Goal: Task Accomplishment & Management: Use online tool/utility

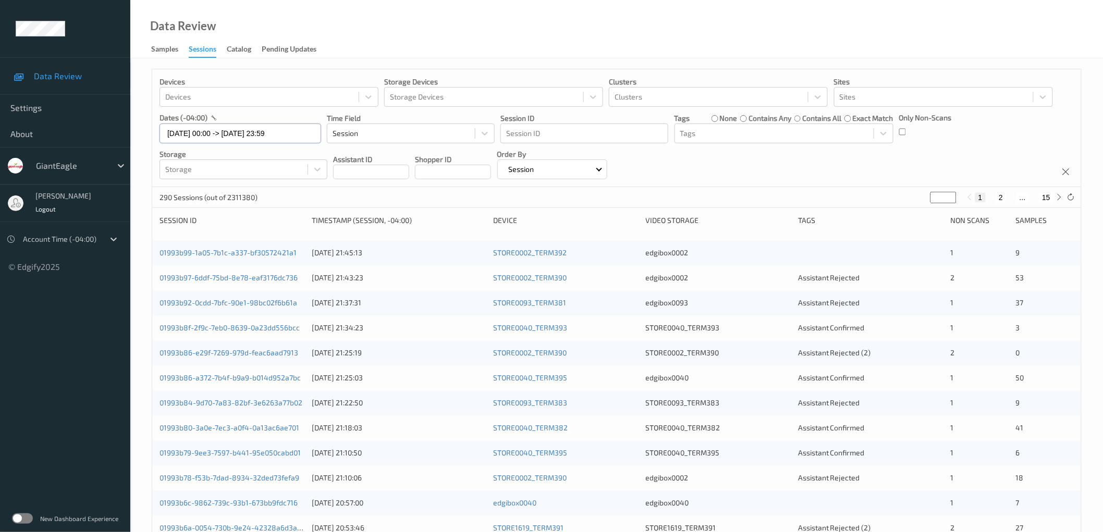
click at [270, 136] on input "[DATE] 00:00 -> [DATE] 23:59" at bounding box center [241, 134] width 162 height 20
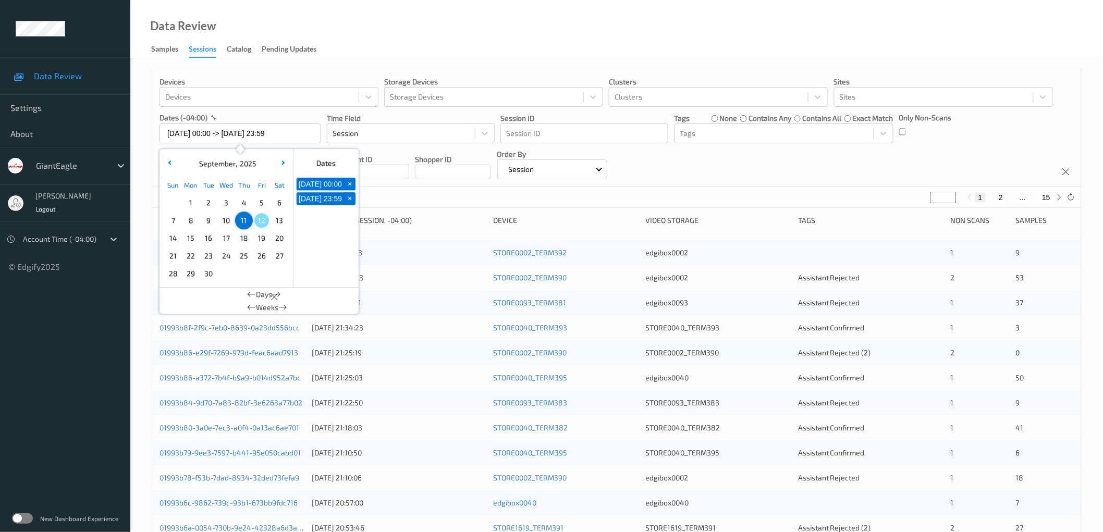
click at [187, 205] on span "1" at bounding box center [191, 203] width 15 height 15
type input "[DATE] 00:00 -> [DATE] 23:59"
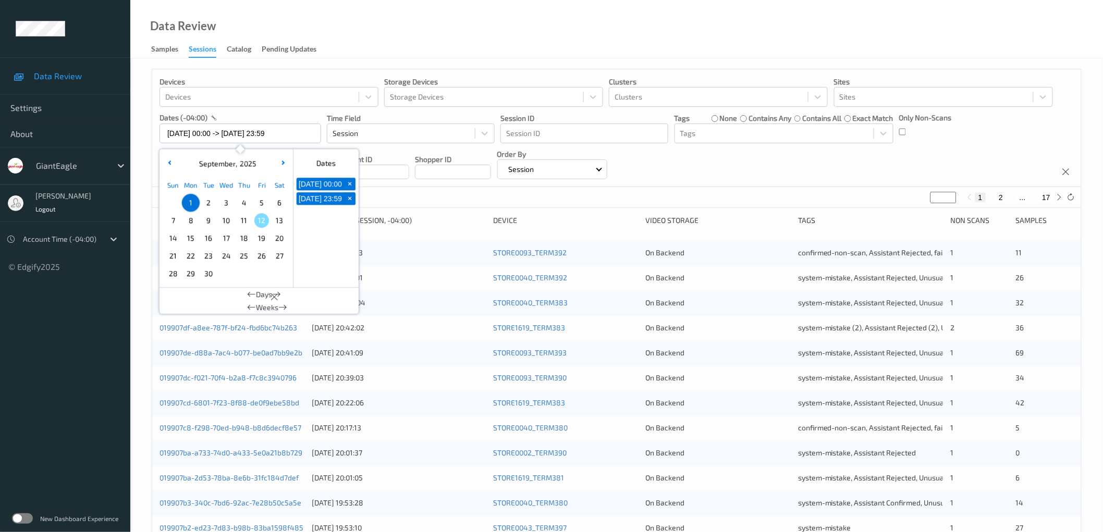
click at [631, 38] on div "Data Review Samples Sessions Catalog Pending Updates" at bounding box center [616, 29] width 973 height 58
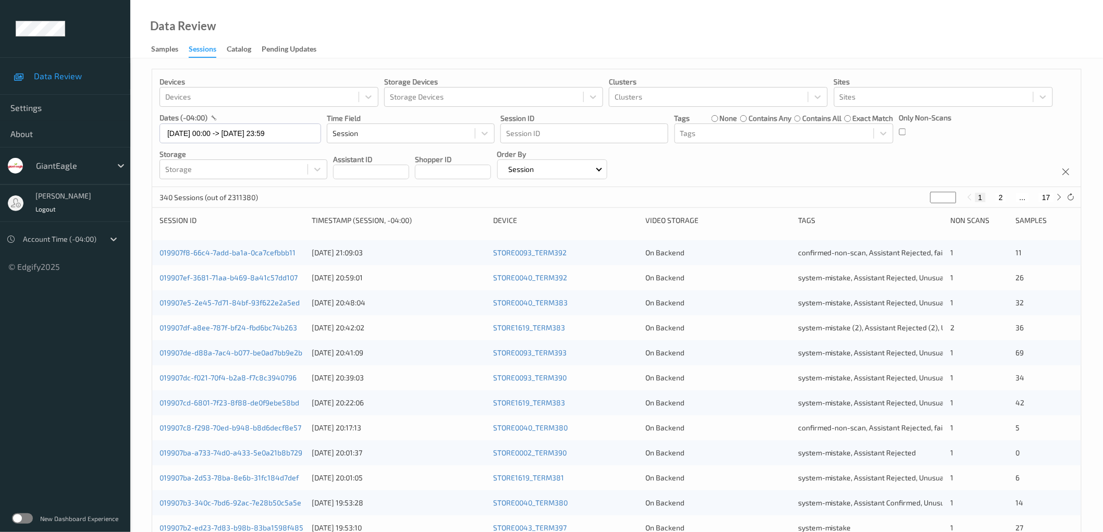
click at [943, 194] on input "*" at bounding box center [944, 197] width 26 height 11
type input "**"
click at [860, 168] on div "Devices Devices Storage Devices Storage Devices Clusters Clusters Sites Sites d…" at bounding box center [616, 128] width 929 height 118
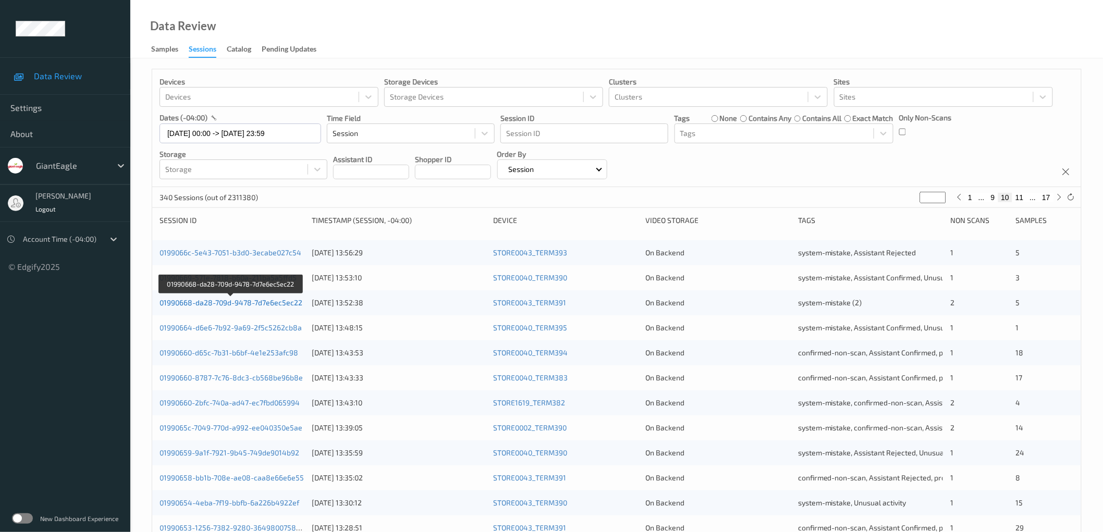
click at [281, 301] on link "01990668-da28-709d-9478-7d7e6ec5ec22" at bounding box center [231, 302] width 143 height 9
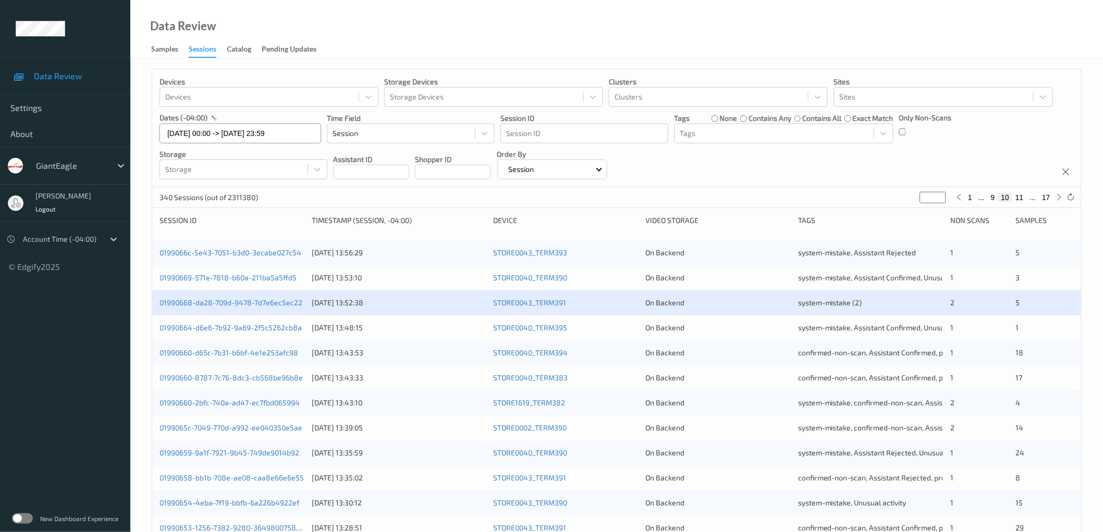
click at [262, 132] on input "[DATE] 00:00 -> [DATE] 23:59" at bounding box center [241, 134] width 162 height 20
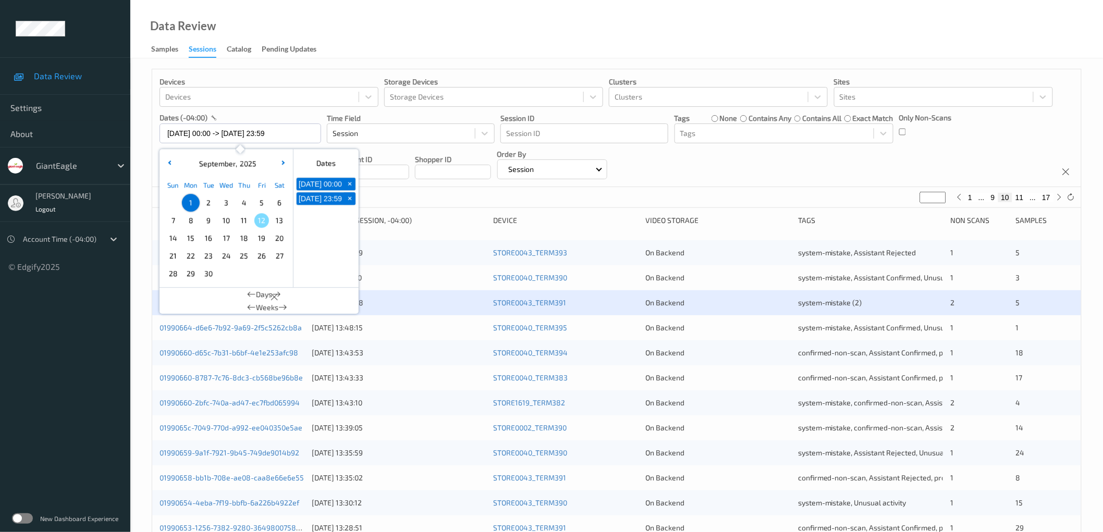
click at [227, 222] on span "10" at bounding box center [226, 220] width 15 height 15
type input "[DATE] 00:00"
type input "*"
click at [227, 222] on span "10" at bounding box center [226, 220] width 15 height 15
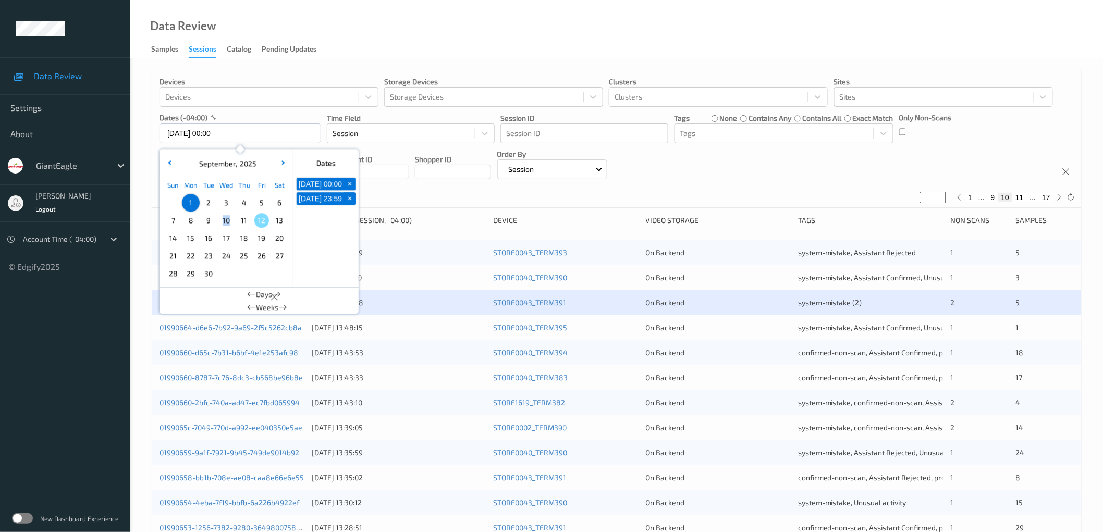
type input "[DATE] 00:00 -> [DATE] 23:59"
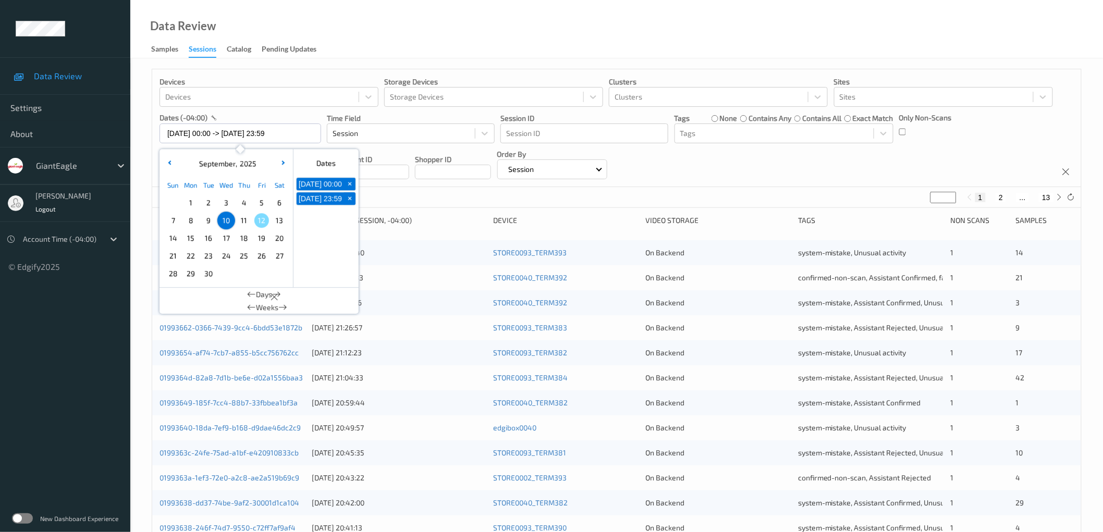
click at [728, 174] on div "Devices Devices Storage Devices Storage Devices Clusters Clusters Sites Sites d…" at bounding box center [616, 128] width 929 height 118
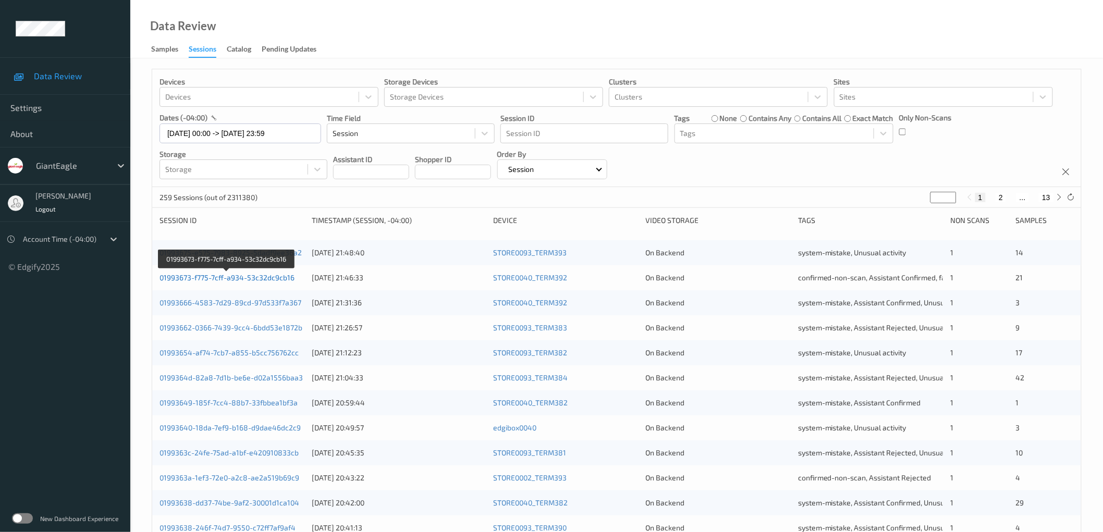
click at [256, 278] on link "01993673-f775-7cff-a934-53c32dc9cb16" at bounding box center [227, 277] width 135 height 9
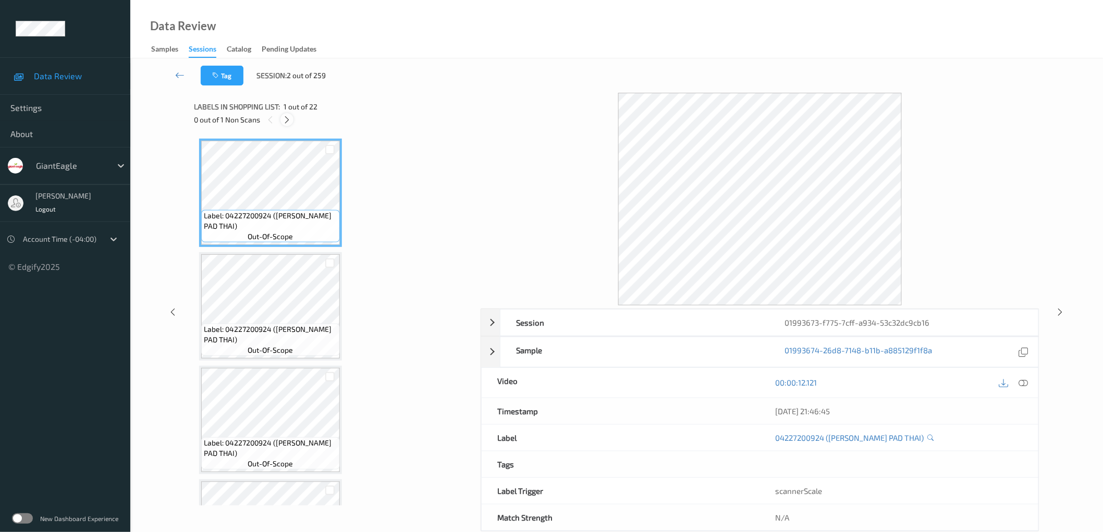
click at [286, 118] on icon at bounding box center [287, 119] width 9 height 9
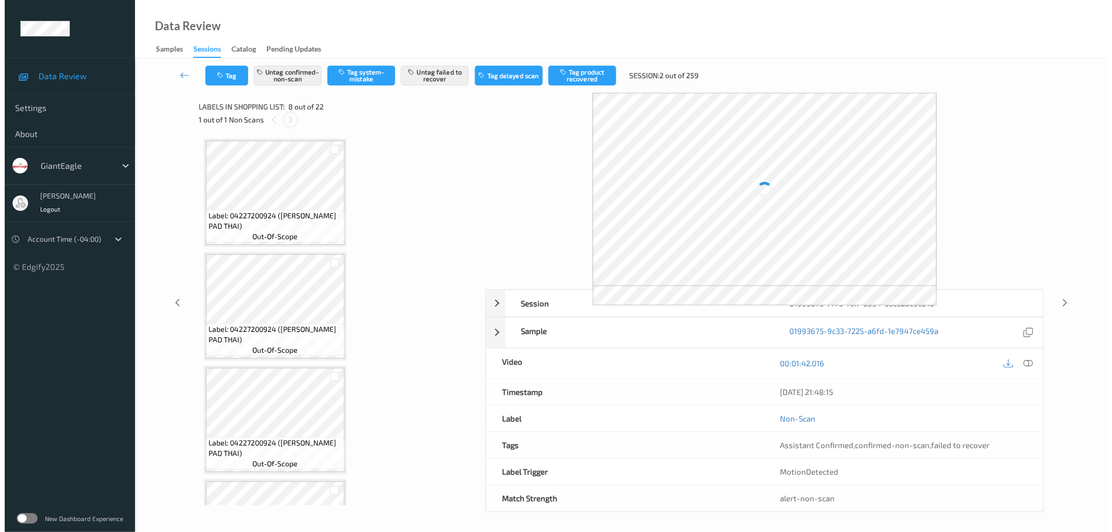
scroll to position [683, 0]
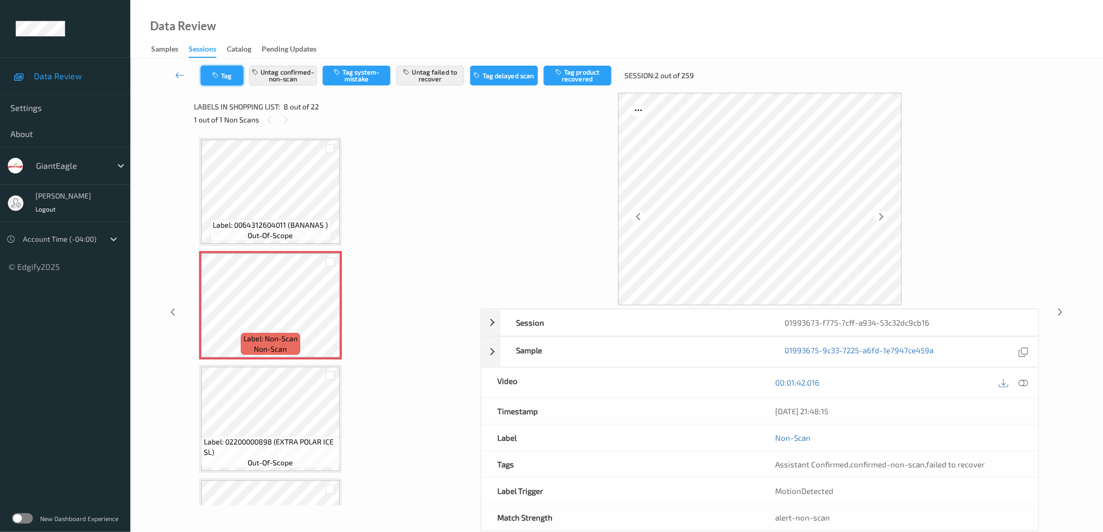
click at [222, 76] on button "Tag" at bounding box center [222, 76] width 43 height 20
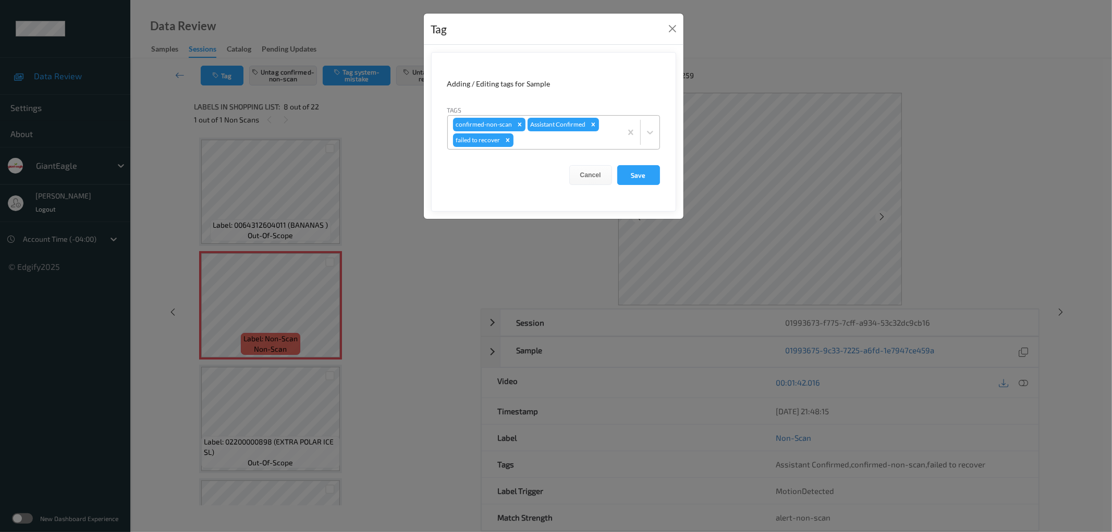
click at [573, 142] on div at bounding box center [566, 140] width 101 height 13
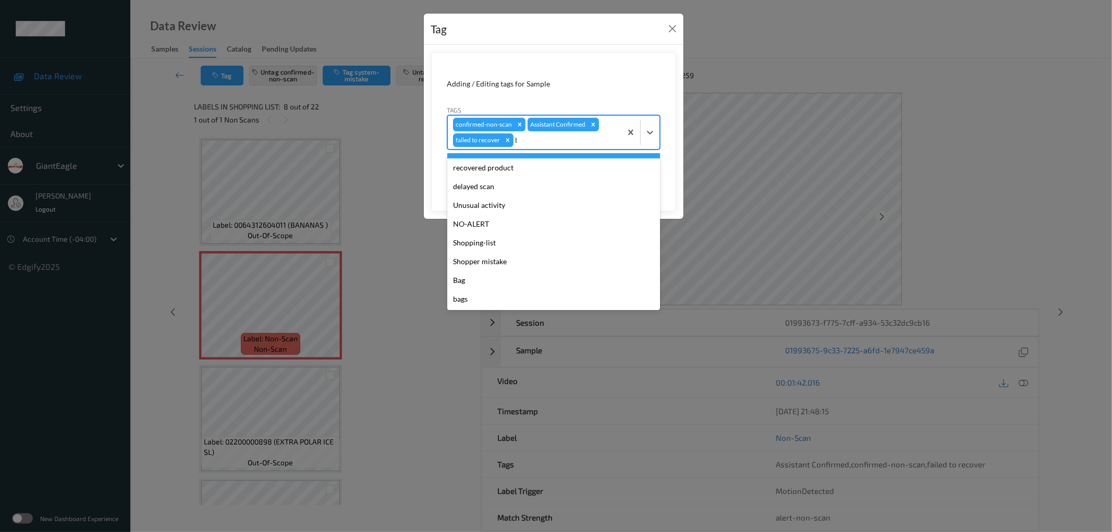
scroll to position [0, 0]
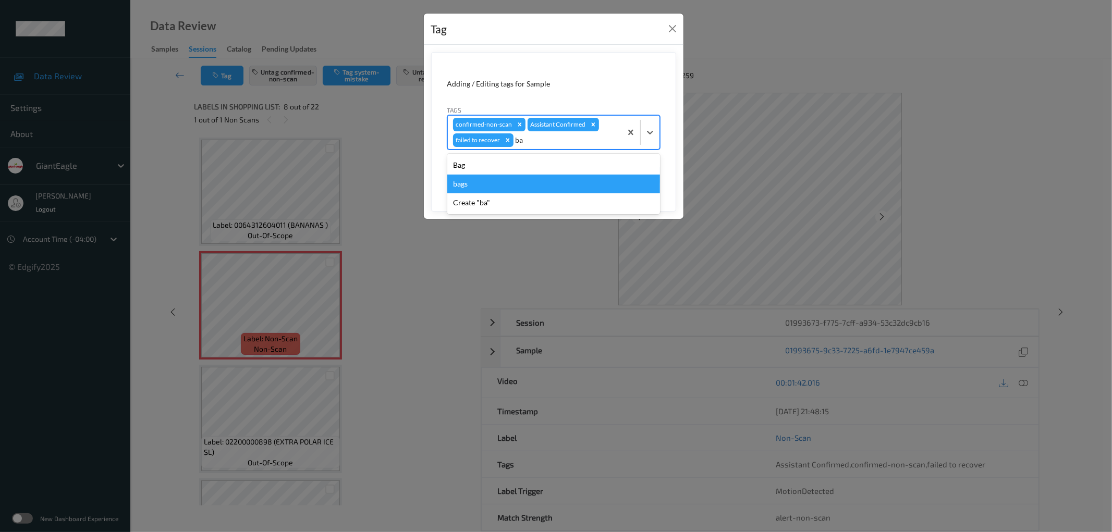
type input "b"
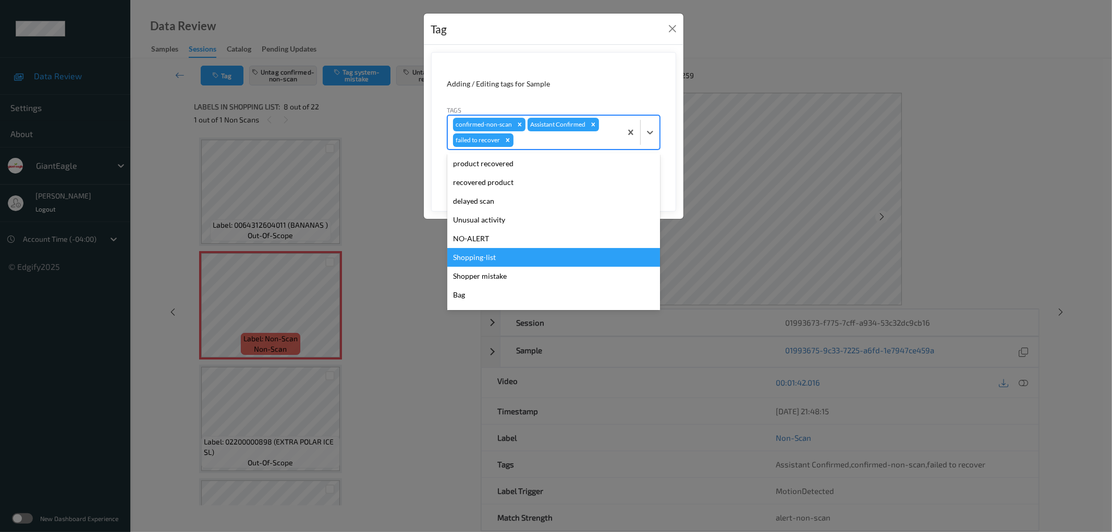
scroll to position [91, 0]
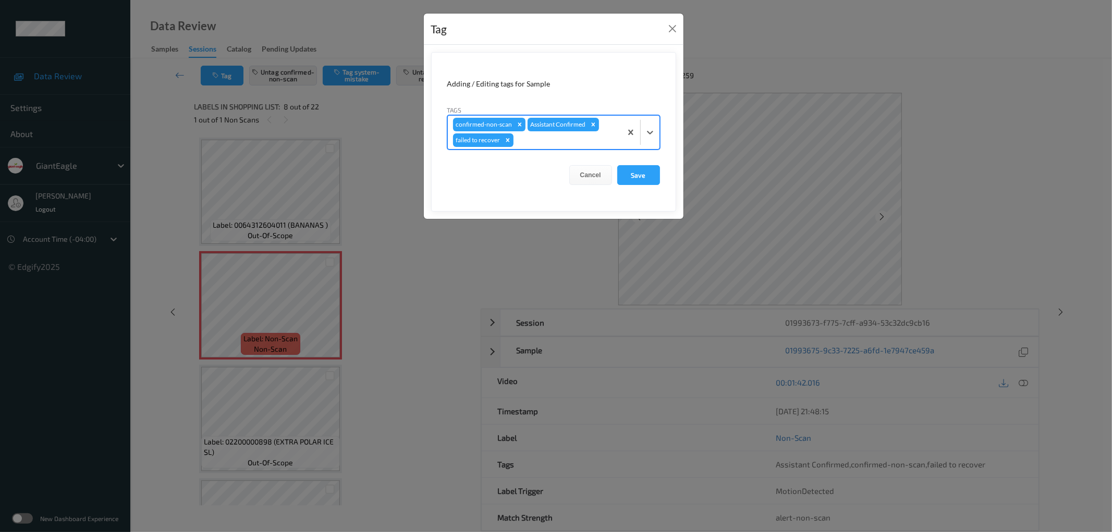
click at [544, 145] on div at bounding box center [566, 140] width 101 height 13
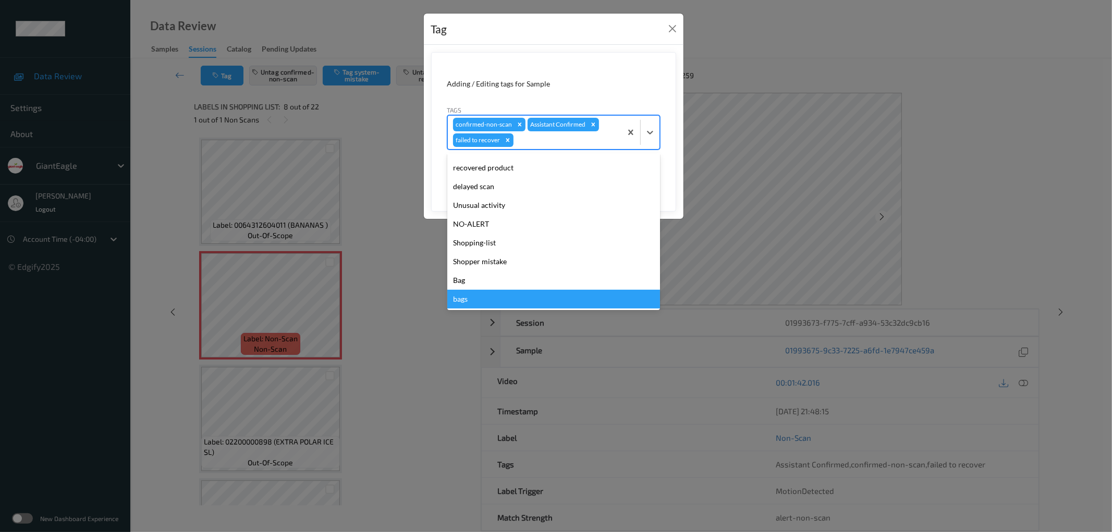
click at [438, 346] on div "Tag Adding / Editing tags for Sample Tags option bags focused, 13 of 13. 13 res…" at bounding box center [556, 266] width 1112 height 532
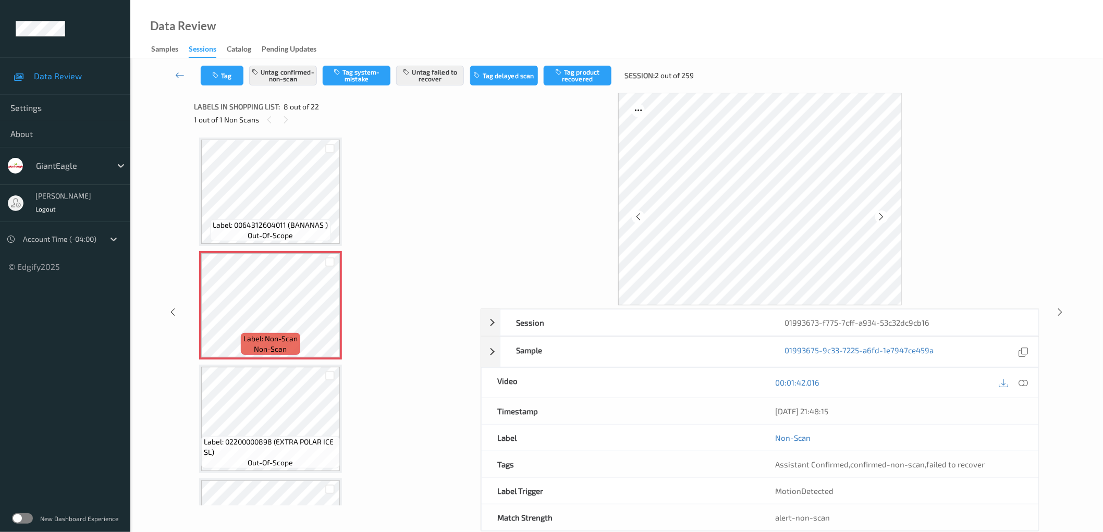
click at [659, 25] on div "Data Review Samples Sessions Catalog Pending Updates" at bounding box center [616, 29] width 973 height 58
click at [226, 71] on button "Tag" at bounding box center [222, 76] width 43 height 20
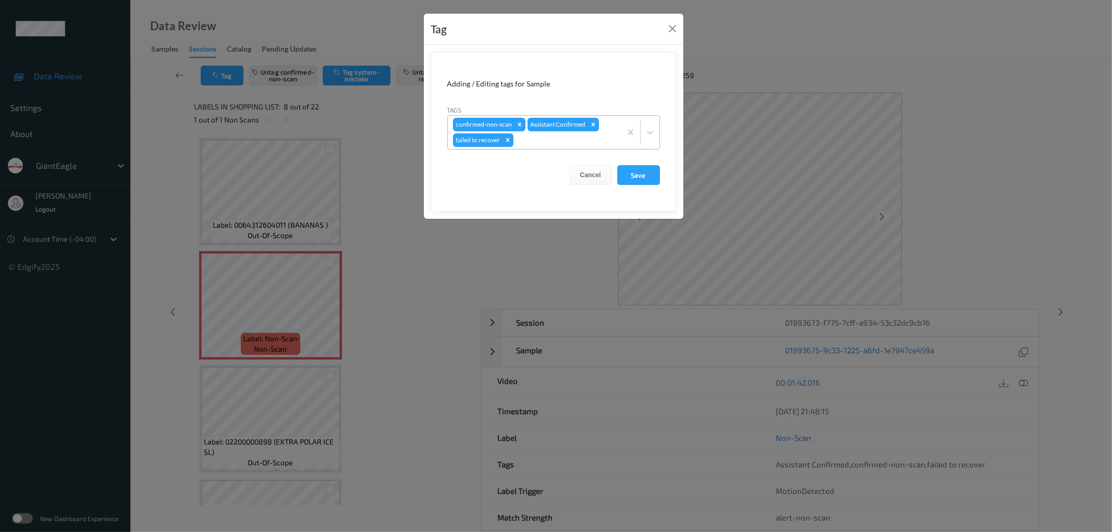
click at [559, 141] on div at bounding box center [566, 140] width 101 height 13
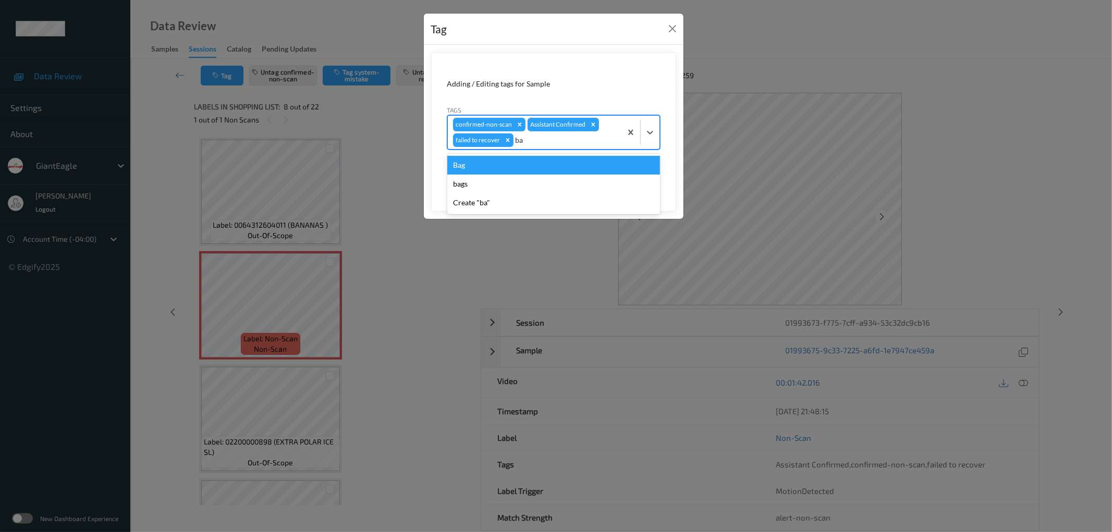
type input "b"
type input "u"
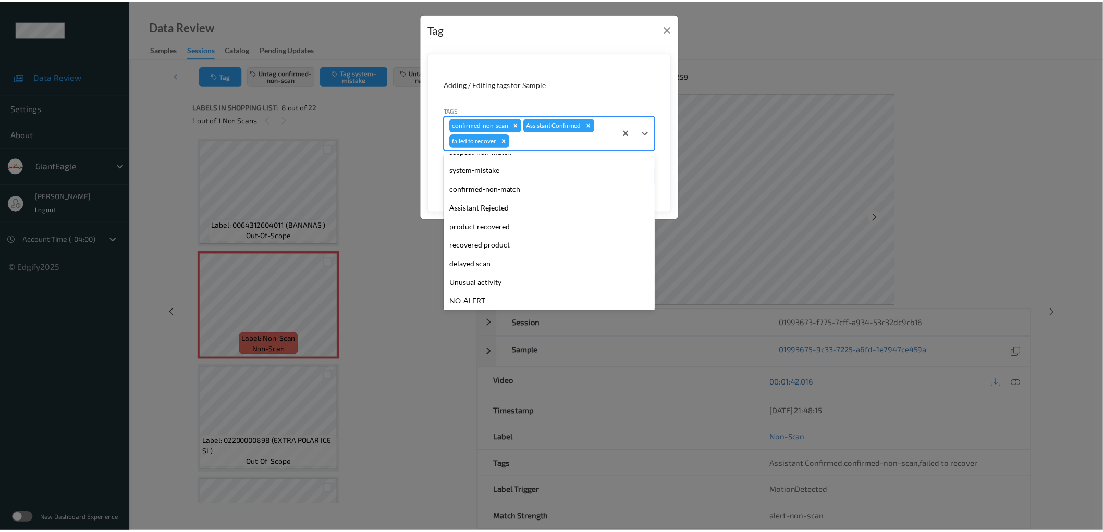
scroll to position [0, 0]
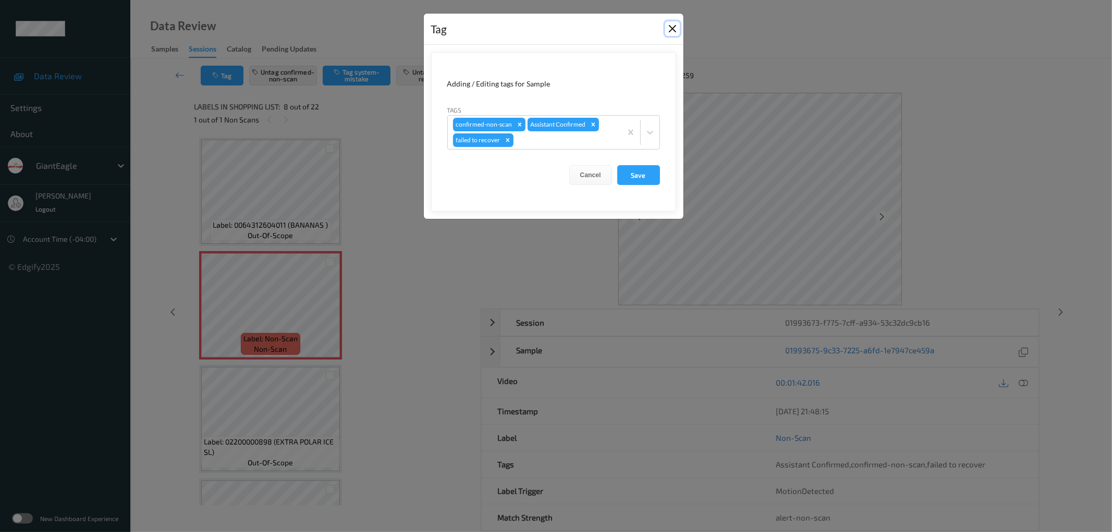
click at [670, 27] on button "Close" at bounding box center [672, 28] width 15 height 15
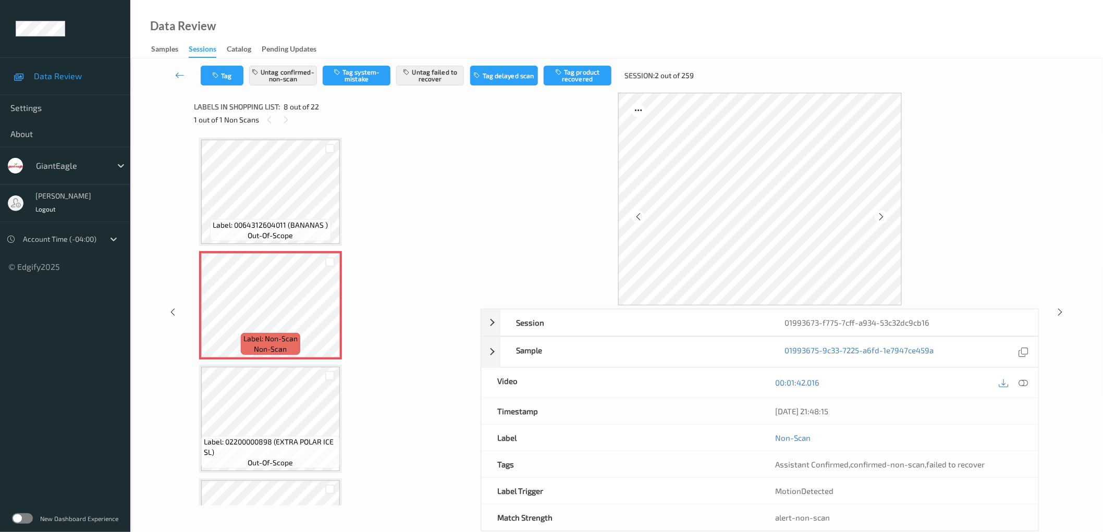
click at [193, 53] on div "Sessions" at bounding box center [203, 51] width 28 height 14
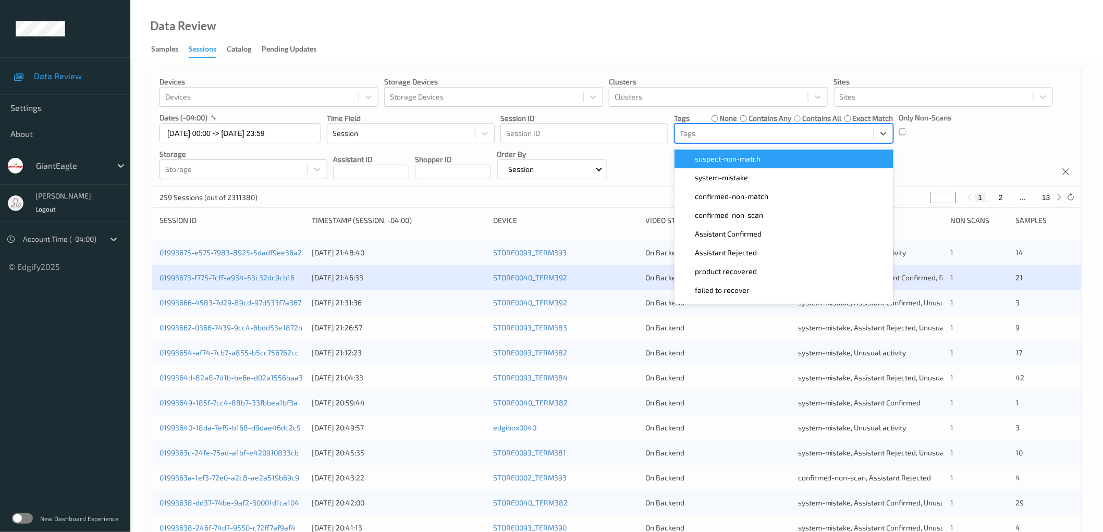
click at [705, 129] on div at bounding box center [774, 133] width 188 height 13
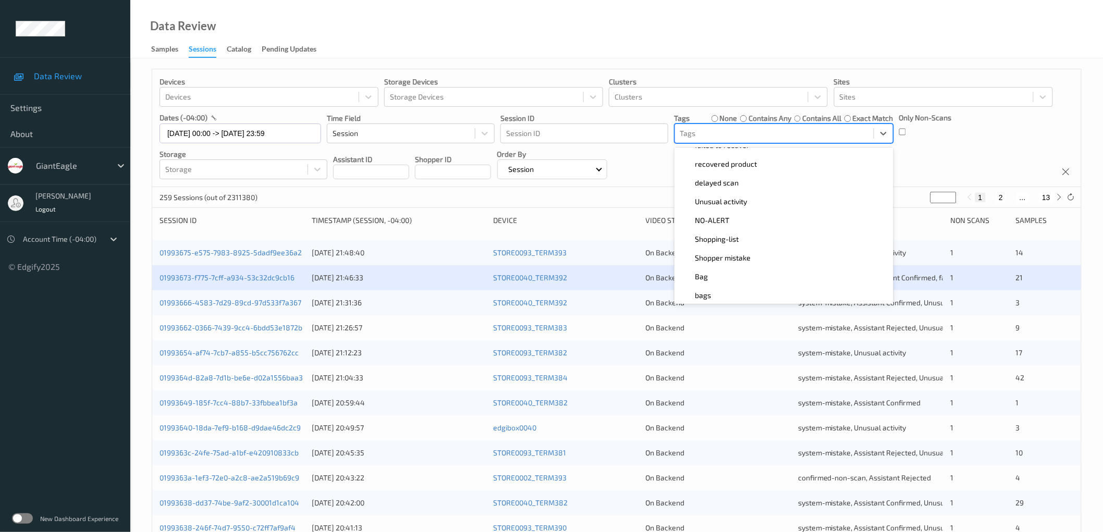
scroll to position [148, 0]
click at [725, 278] on div "Bag" at bounding box center [784, 274] width 206 height 10
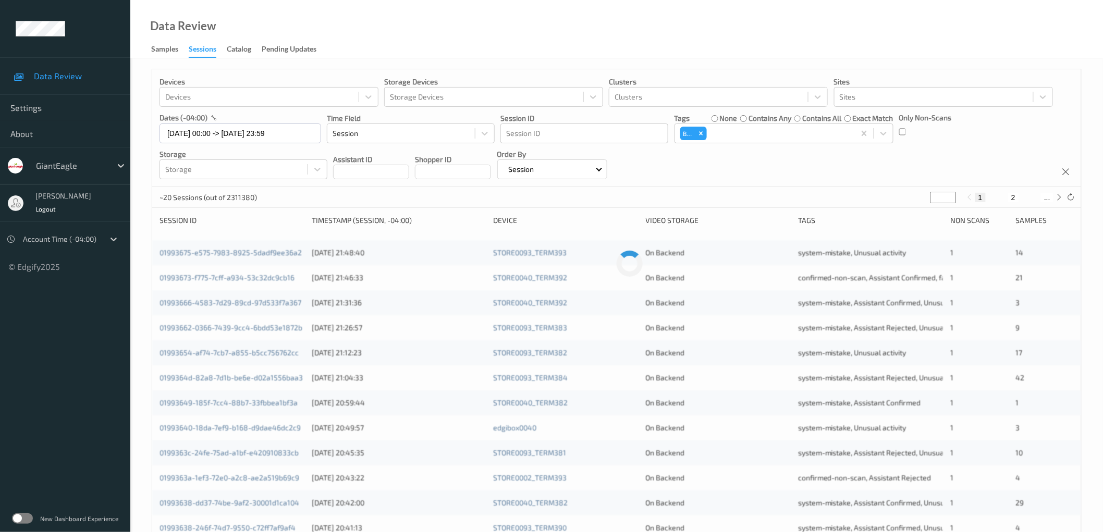
click at [945, 159] on div "Devices Devices Storage Devices Storage Devices Clusters Clusters Sites Sites d…" at bounding box center [616, 128] width 929 height 118
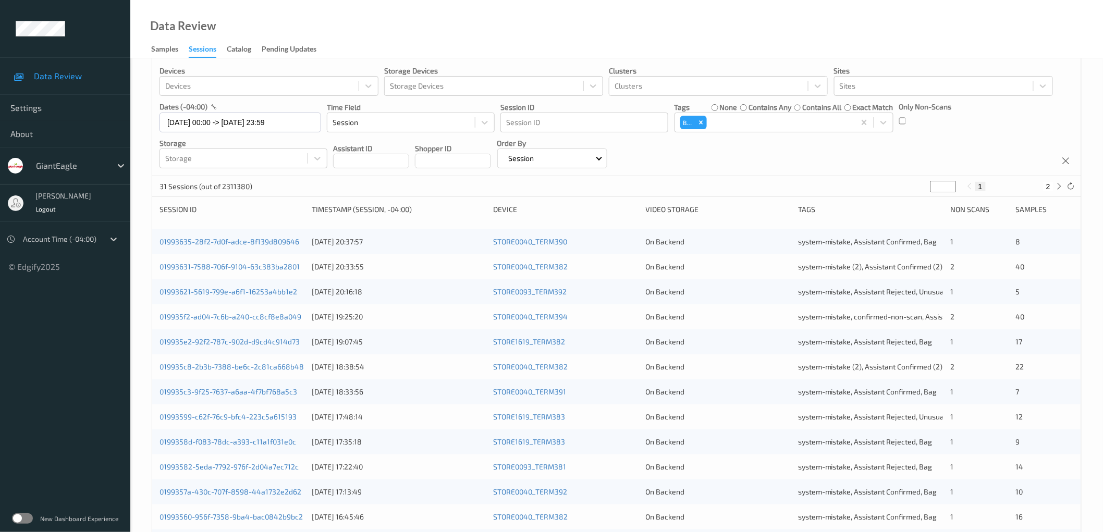
scroll to position [0, 0]
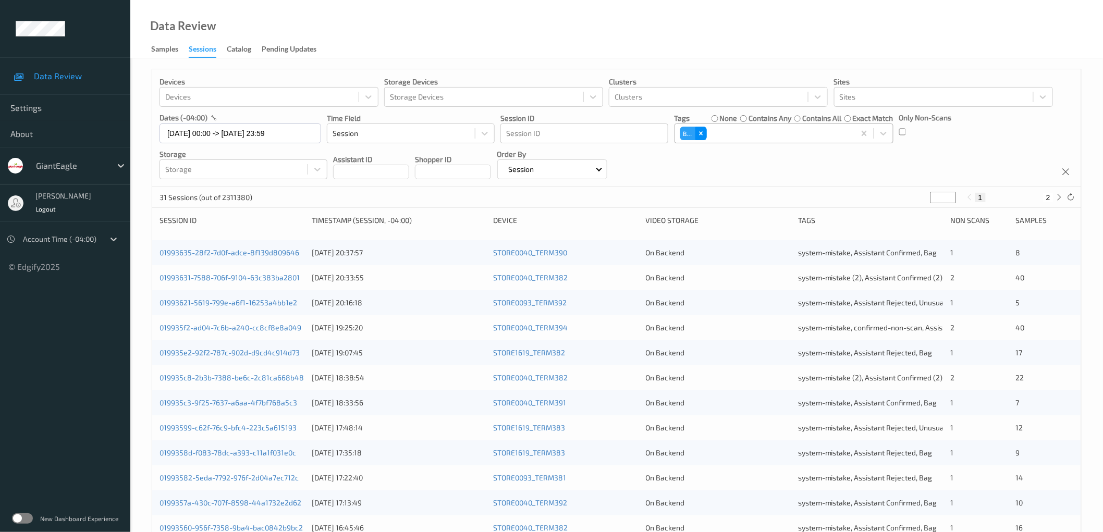
click at [704, 132] on icon "Remove Bag" at bounding box center [701, 133] width 7 height 7
click at [731, 131] on div at bounding box center [774, 133] width 188 height 13
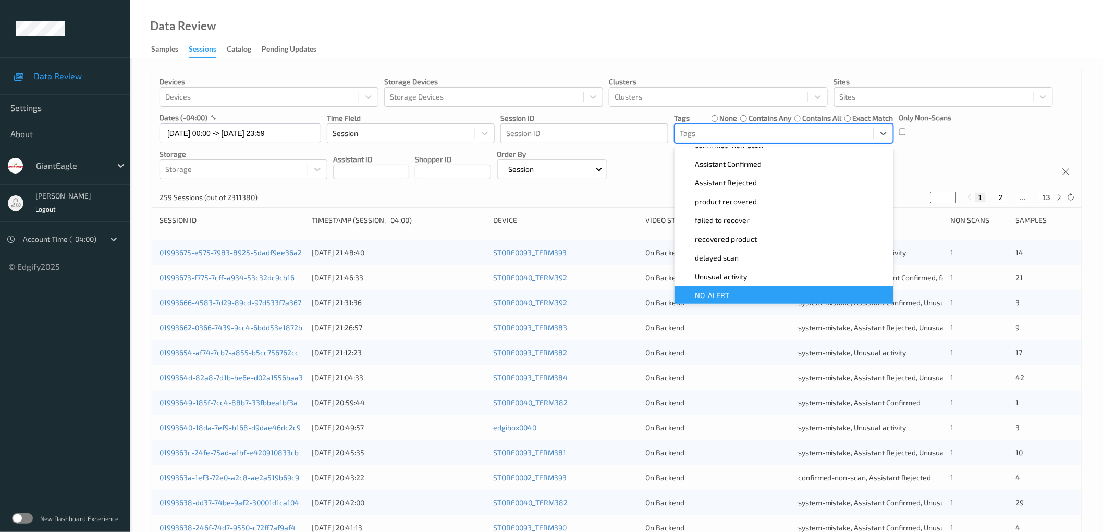
scroll to position [148, 0]
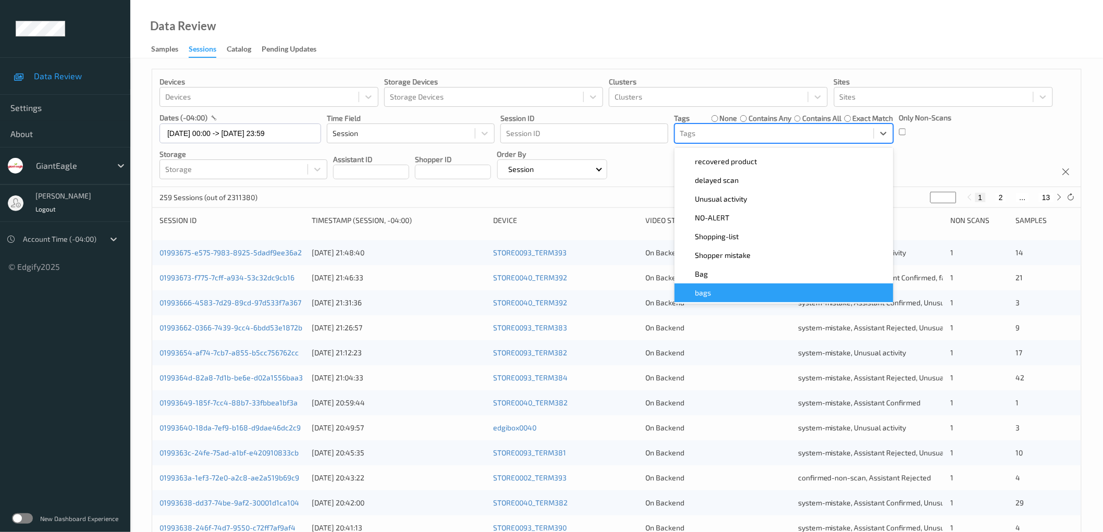
click at [720, 290] on div "bags" at bounding box center [784, 293] width 206 height 10
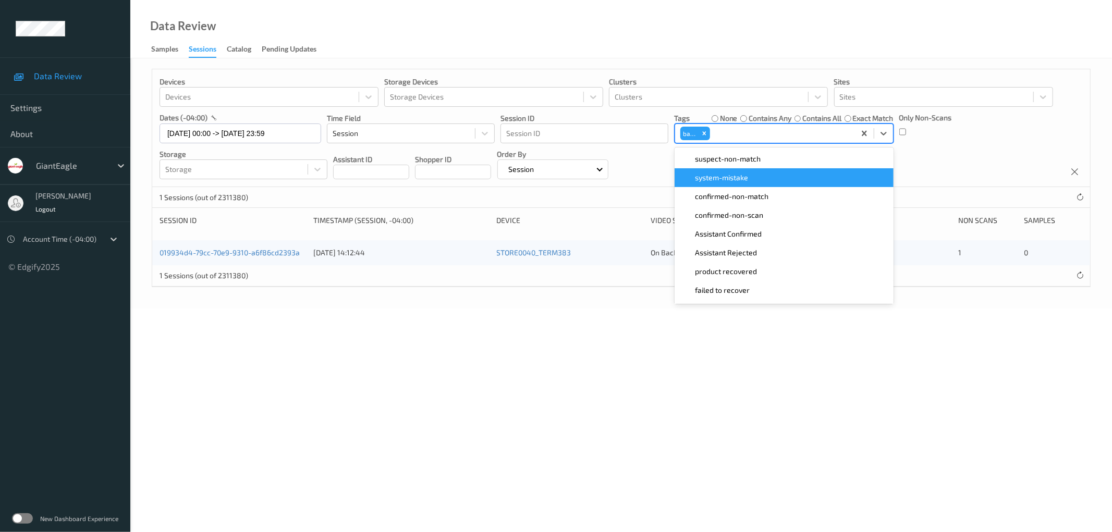
click at [935, 151] on div "Devices Devices Storage Devices Storage Devices Clusters Clusters Sites Sites d…" at bounding box center [621, 128] width 938 height 118
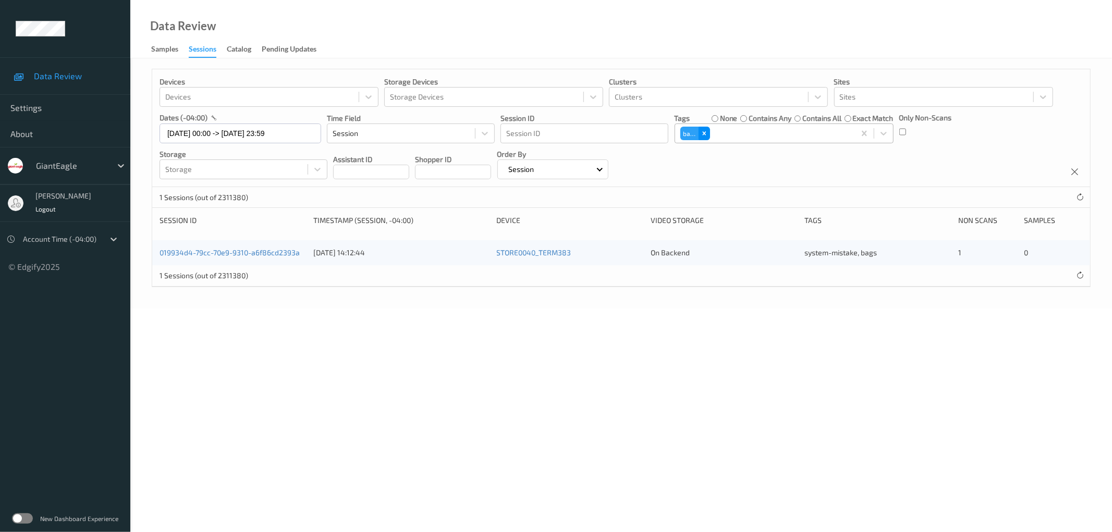
click at [704, 128] on div "Remove bags" at bounding box center [704, 134] width 11 height 14
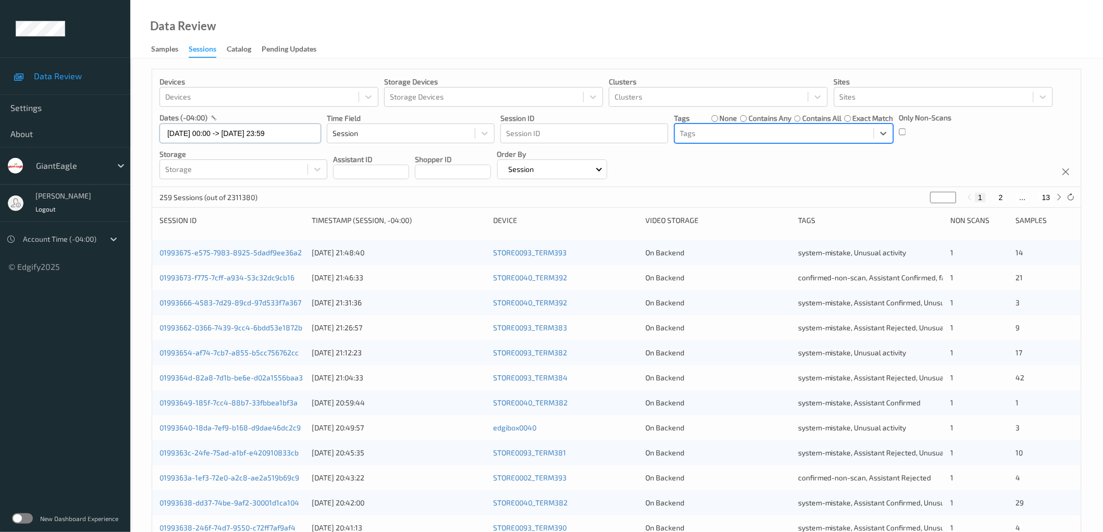
click at [299, 137] on input "[DATE] 00:00 -> [DATE] 23:59" at bounding box center [241, 134] width 162 height 20
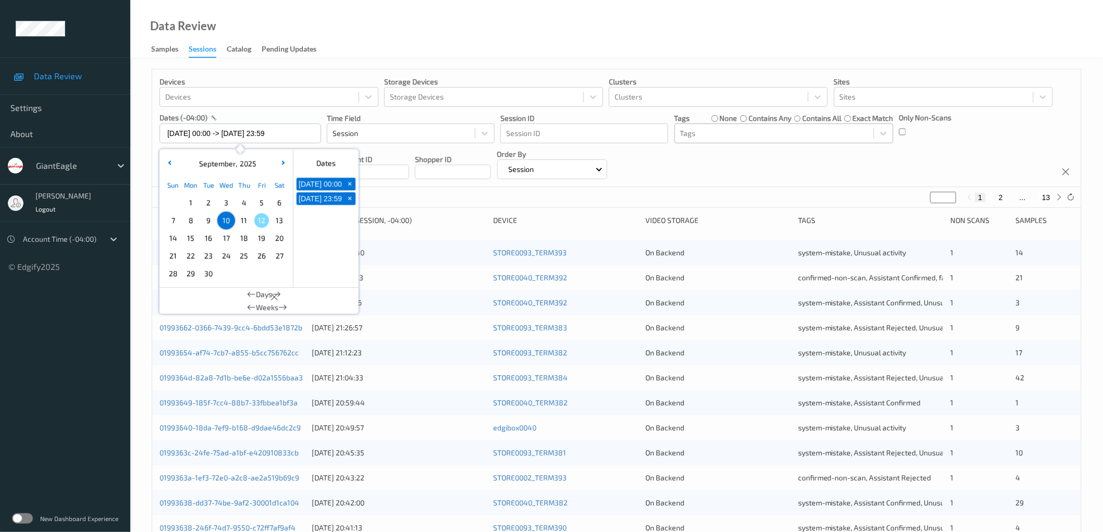
click at [351, 189] on span "+" at bounding box center [350, 184] width 11 height 11
type input "[DATE] 00:00"
click at [351, 189] on span "+" at bounding box center [350, 184] width 11 height 11
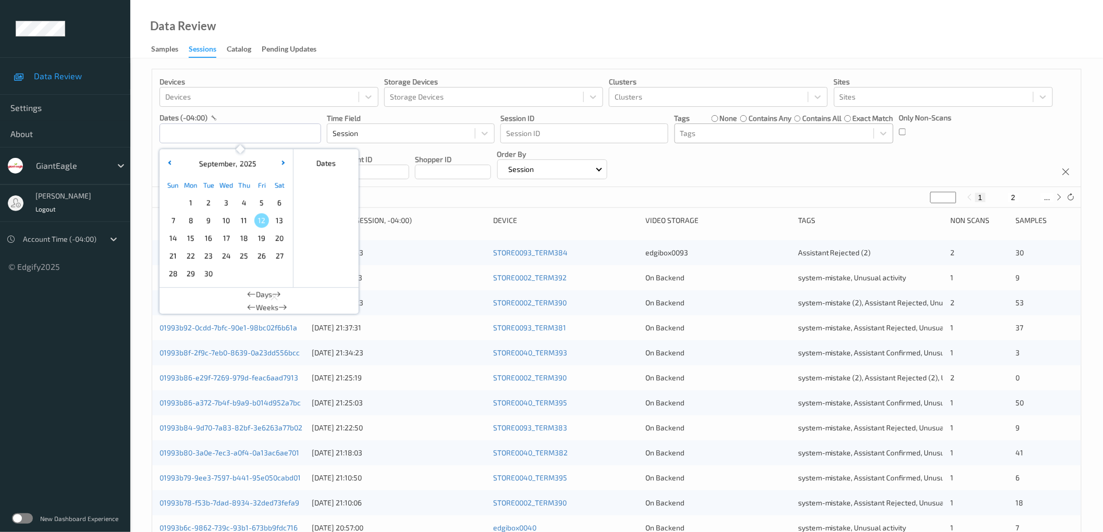
click at [755, 180] on div "Devices Devices Storage Devices Storage Devices Clusters Clusters Sites Sites d…" at bounding box center [616, 128] width 929 height 118
click at [237, 133] on input "text" at bounding box center [241, 134] width 162 height 20
click at [185, 202] on span "1" at bounding box center [191, 203] width 15 height 15
click at [259, 221] on span "12" at bounding box center [261, 220] width 15 height 15
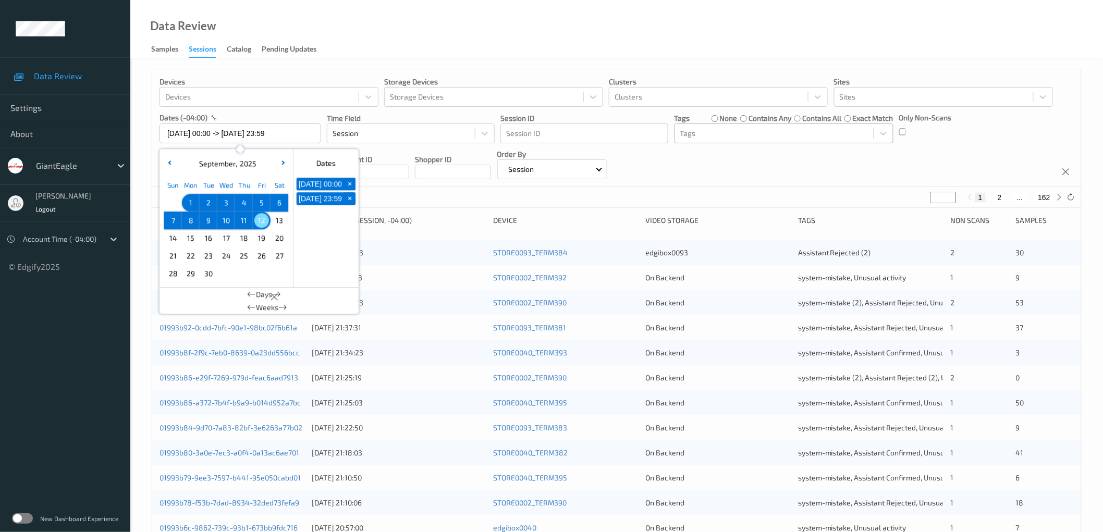
click at [786, 165] on div "Devices Devices Storage Devices Storage Devices Clusters Clusters Sites Sites d…" at bounding box center [616, 128] width 929 height 118
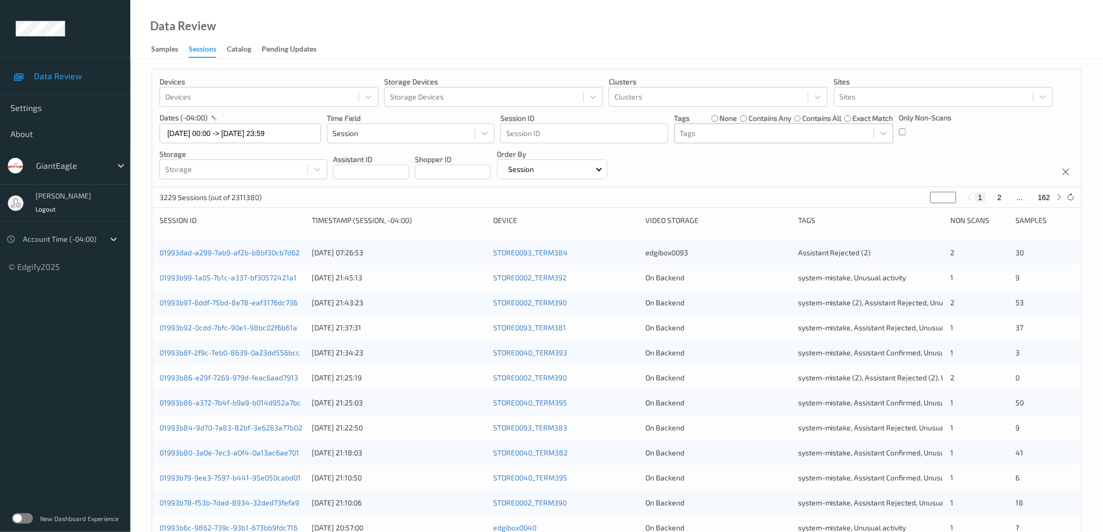
click at [749, 130] on div at bounding box center [774, 133] width 188 height 13
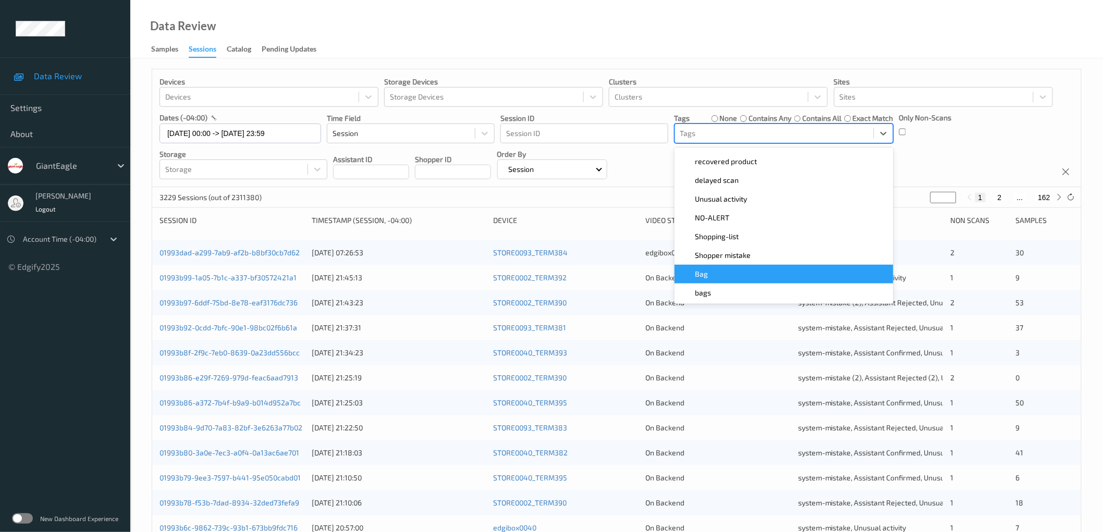
click at [728, 274] on div "Bag" at bounding box center [784, 274] width 206 height 10
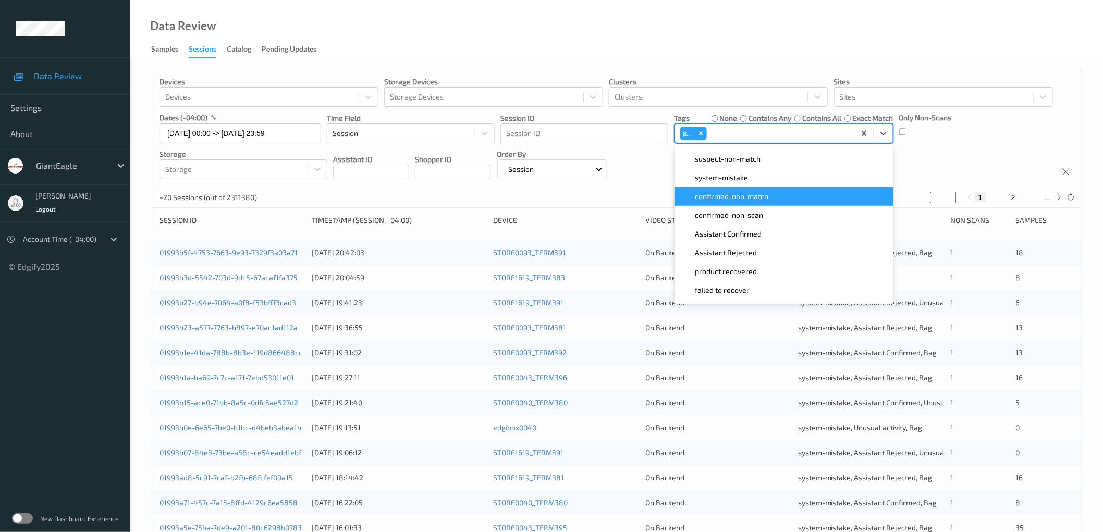
click at [932, 157] on div "Devices Devices Storage Devices Storage Devices Clusters Clusters Sites Sites d…" at bounding box center [616, 128] width 929 height 118
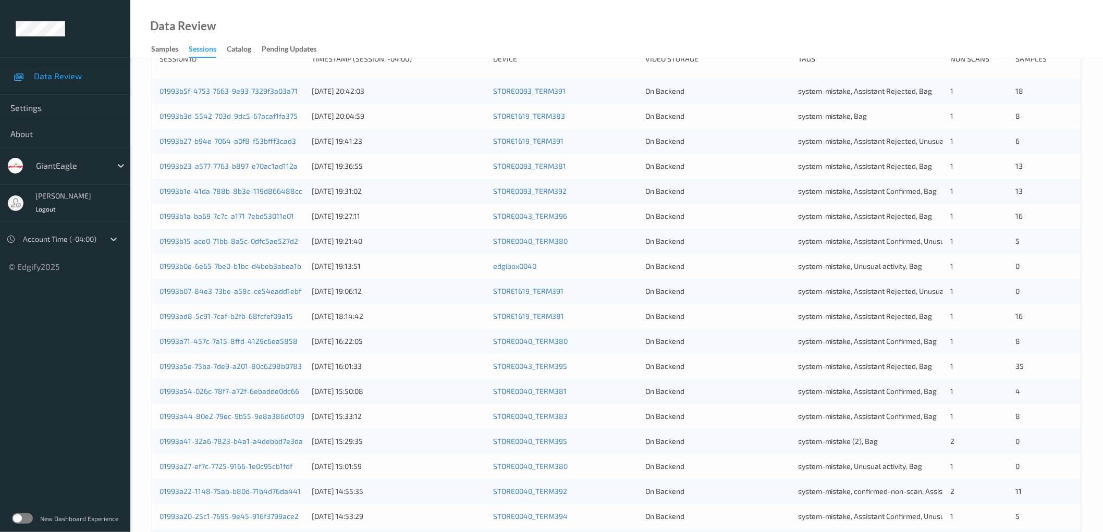
scroll to position [0, 0]
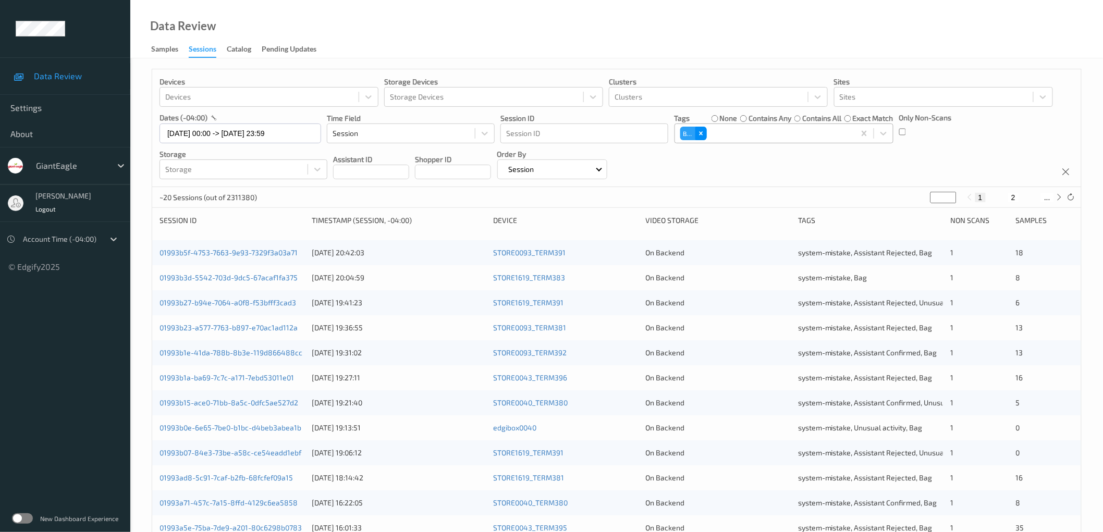
click at [703, 136] on icon "Remove Bag" at bounding box center [701, 133] width 7 height 7
click at [717, 137] on div at bounding box center [774, 133] width 188 height 13
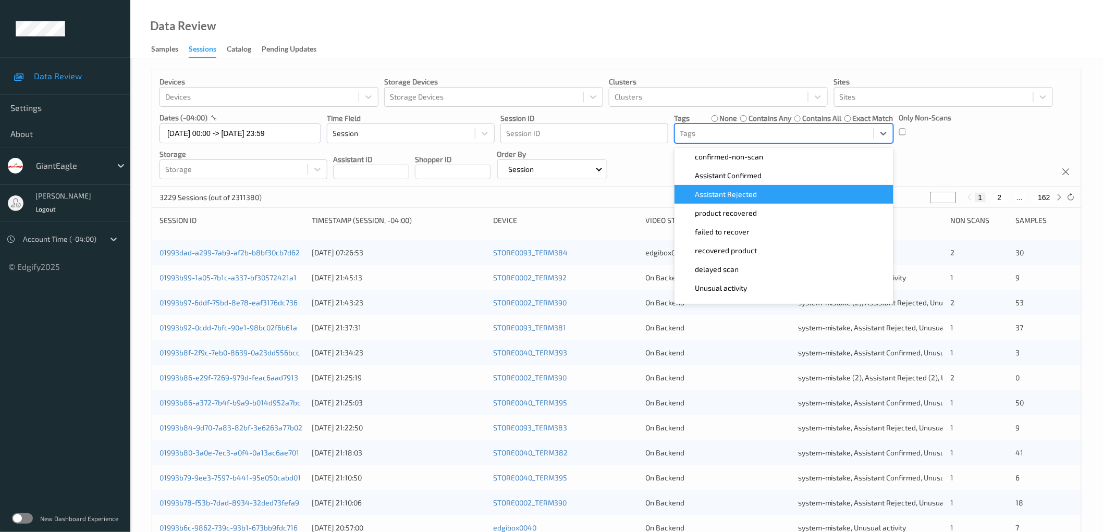
scroll to position [148, 0]
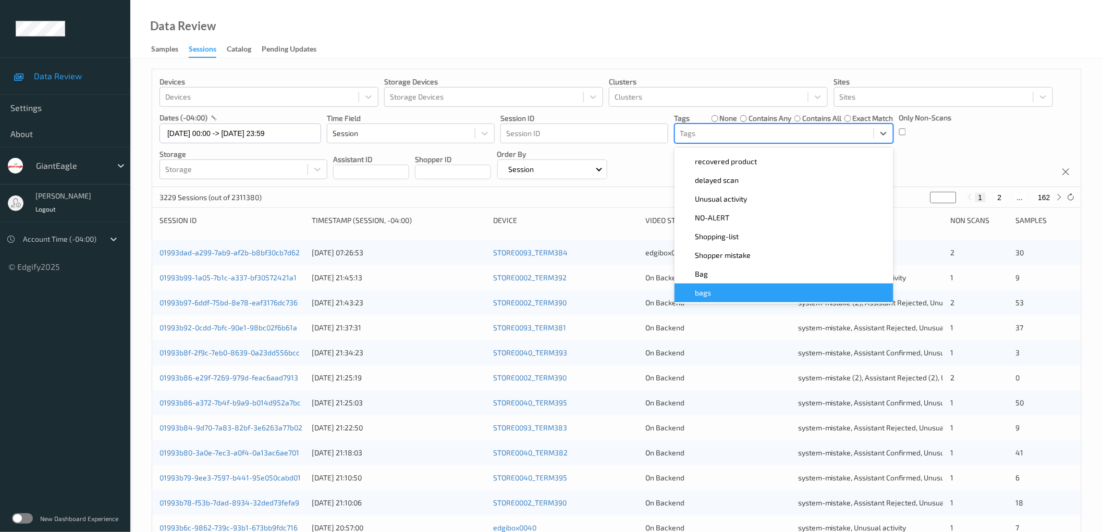
click at [706, 291] on span "bags" at bounding box center [704, 293] width 16 height 10
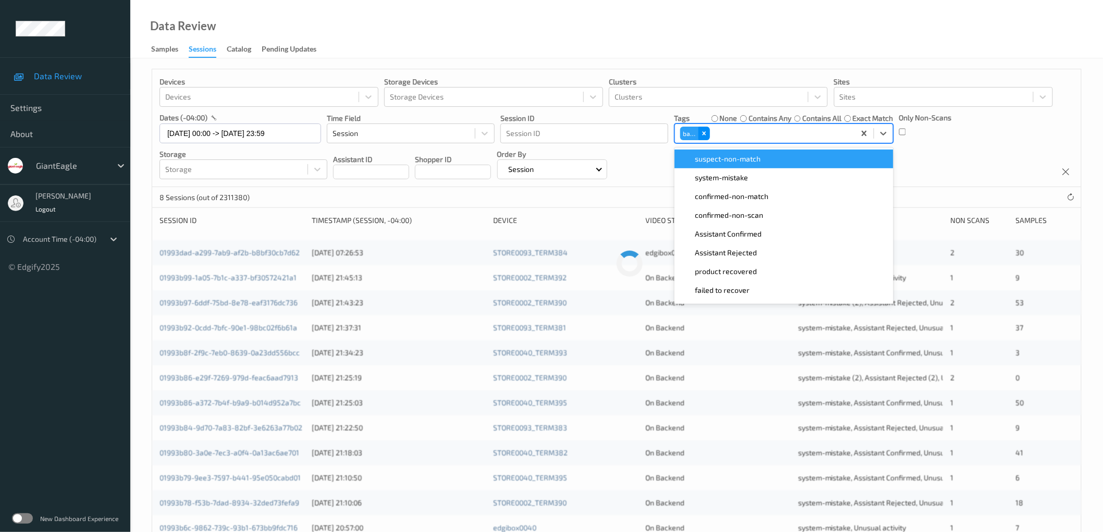
click at [704, 133] on icon "Remove bags" at bounding box center [704, 134] width 4 height 4
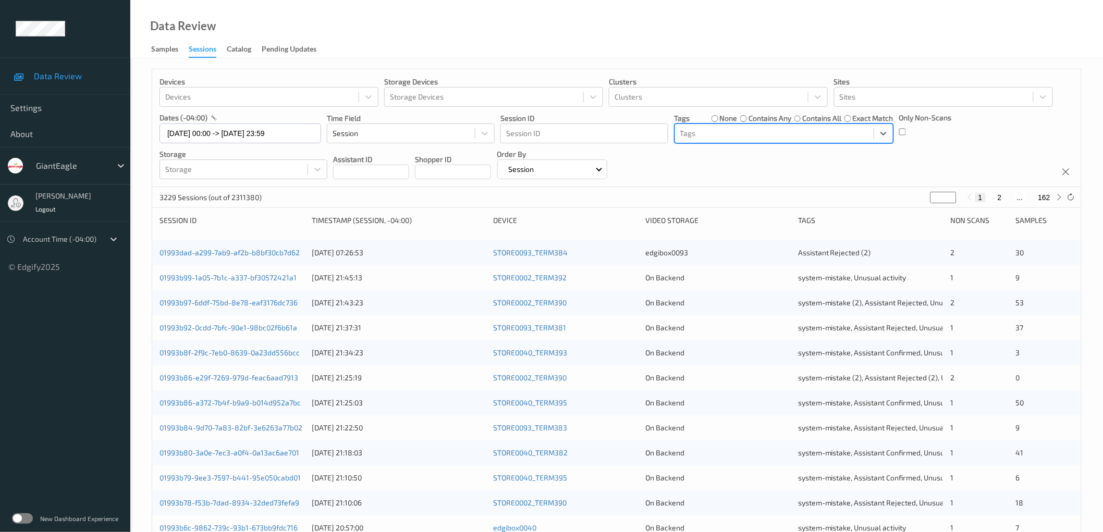
click at [726, 137] on div at bounding box center [774, 133] width 188 height 13
click at [724, 141] on div "Tags" at bounding box center [774, 133] width 199 height 17
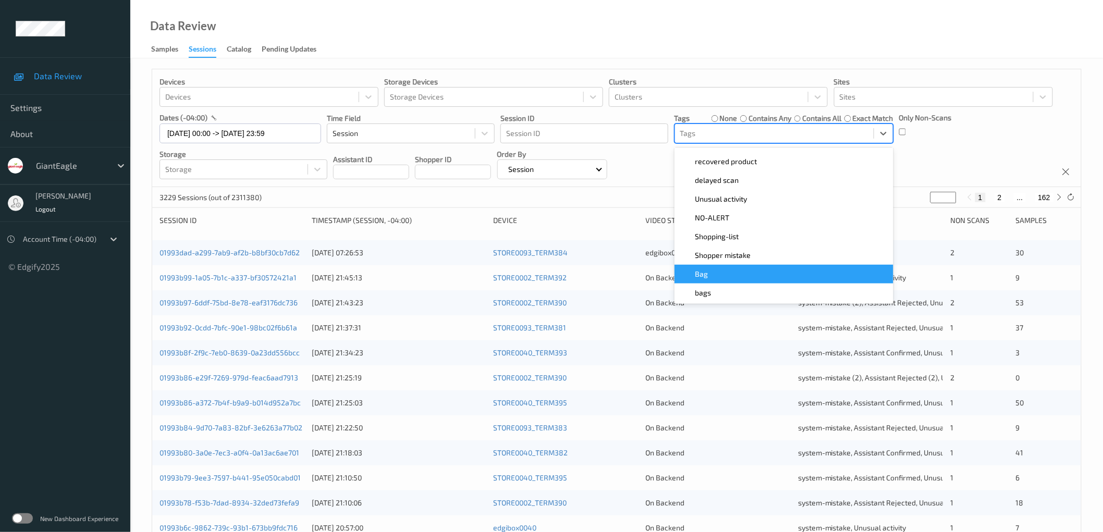
click at [709, 277] on div "Bag" at bounding box center [784, 274] width 206 height 10
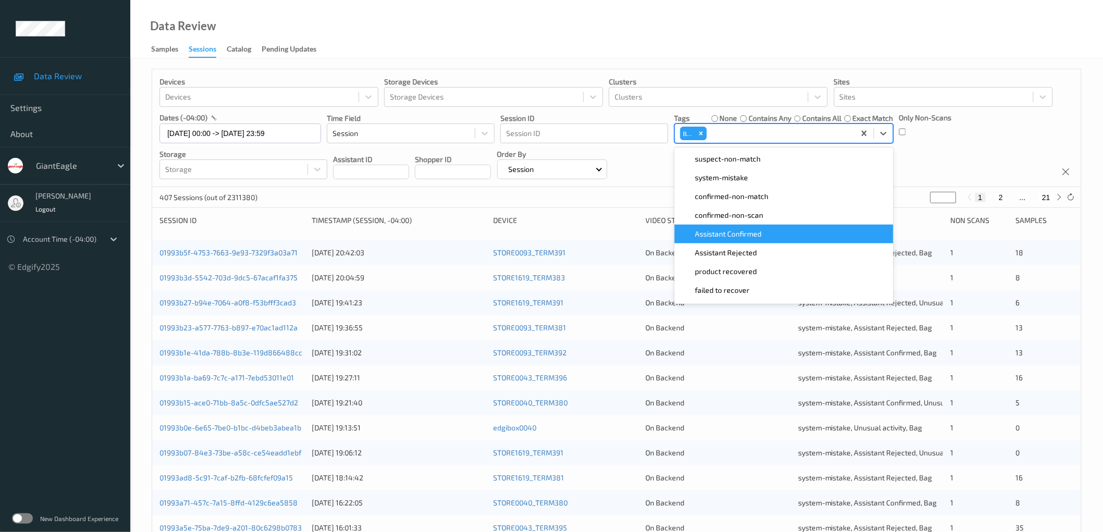
click at [660, 165] on div "Devices Devices Storage Devices Storage Devices Clusters Clusters Sites Sites d…" at bounding box center [616, 128] width 929 height 118
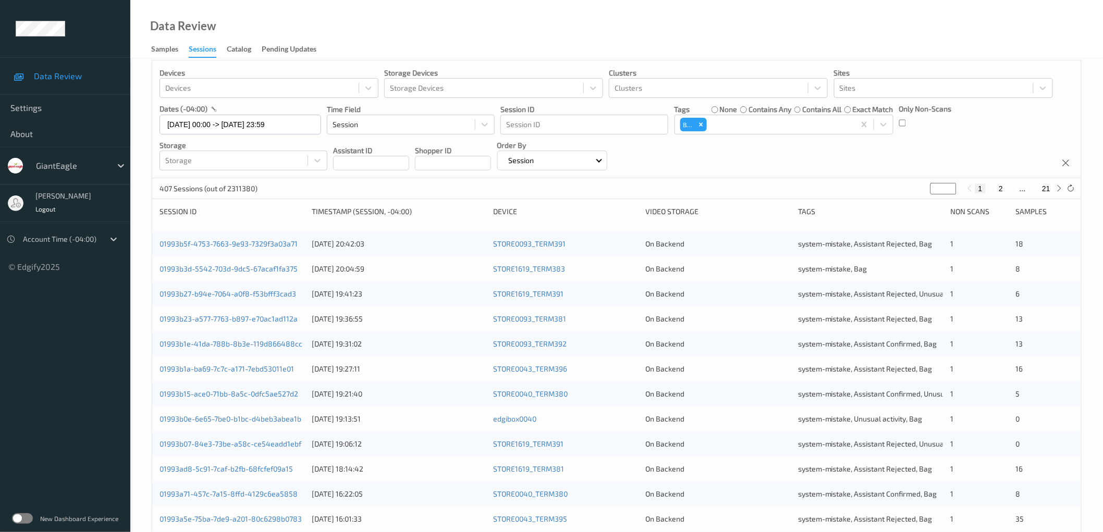
scroll to position [0, 0]
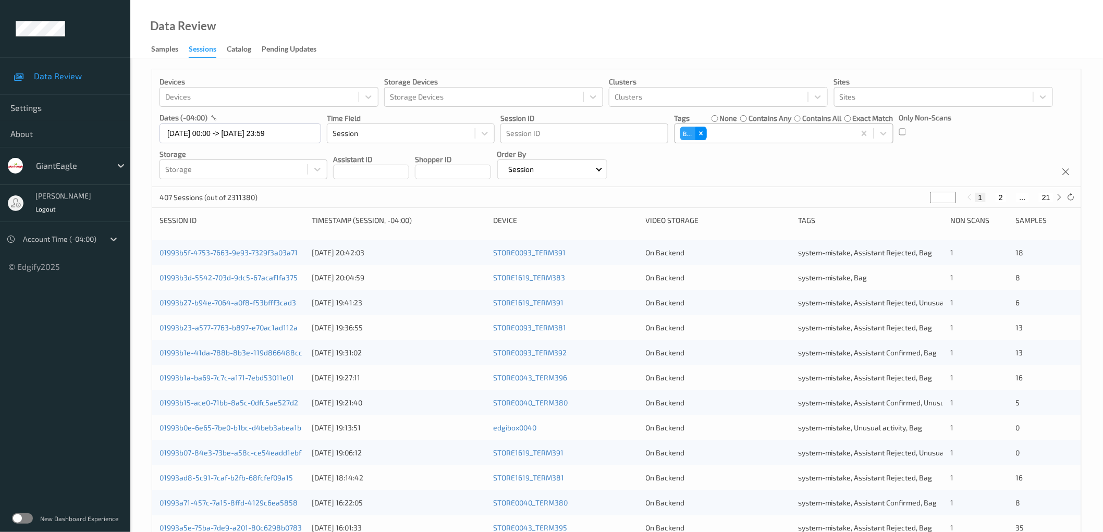
click at [701, 132] on icon "Remove Bag" at bounding box center [701, 133] width 7 height 7
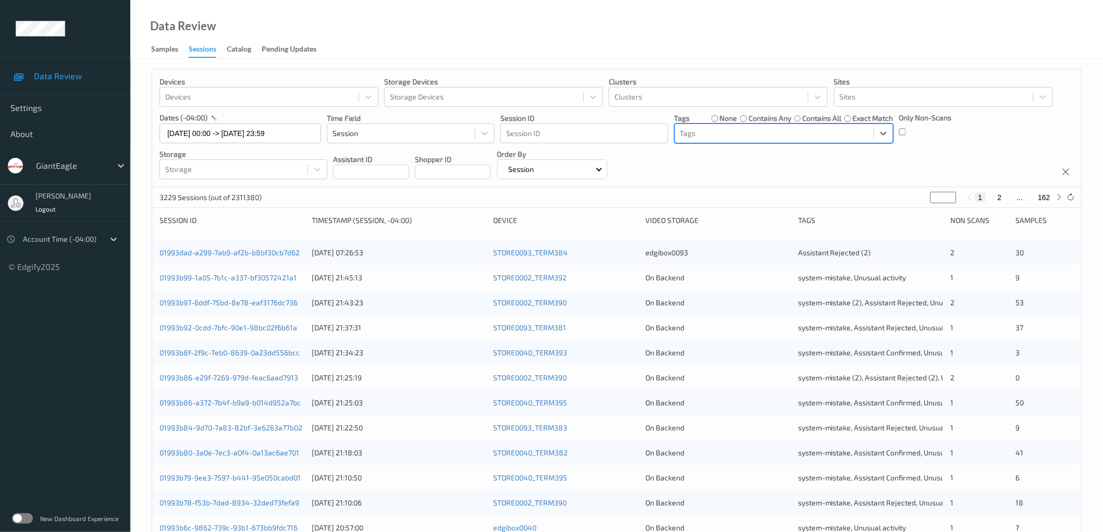
click at [796, 163] on div "Devices Devices Storage Devices Storage Devices Clusters Clusters Sites Sites d…" at bounding box center [616, 128] width 929 height 118
click at [738, 132] on div at bounding box center [774, 133] width 188 height 13
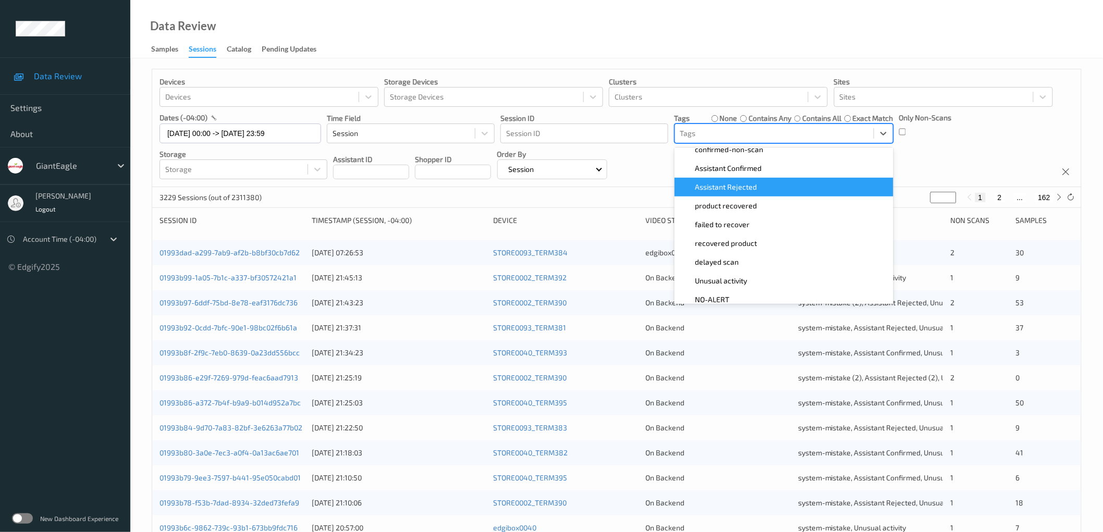
scroll to position [148, 0]
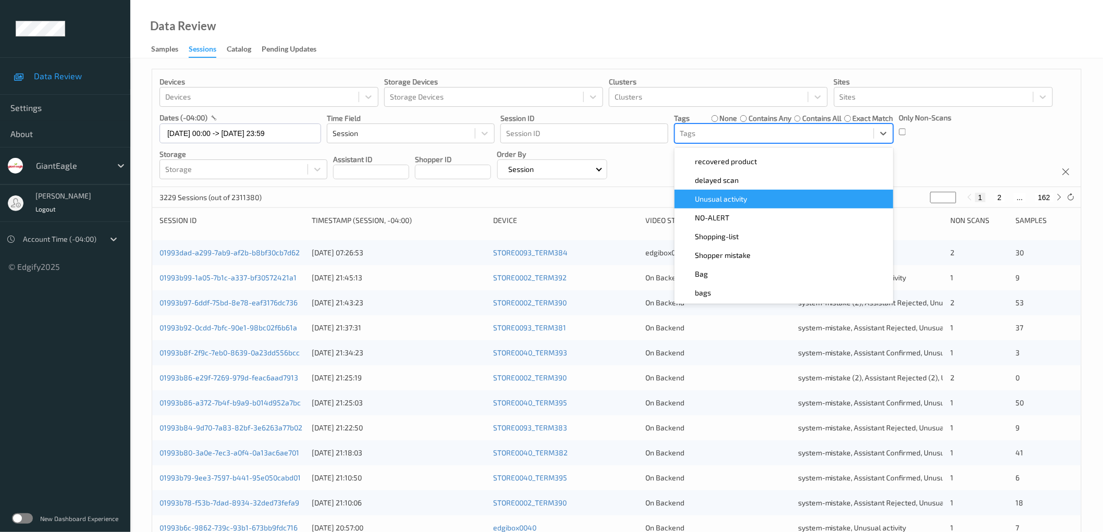
click at [991, 152] on div "Devices Devices Storage Devices Storage Devices Clusters Clusters Sites Sites d…" at bounding box center [616, 128] width 929 height 118
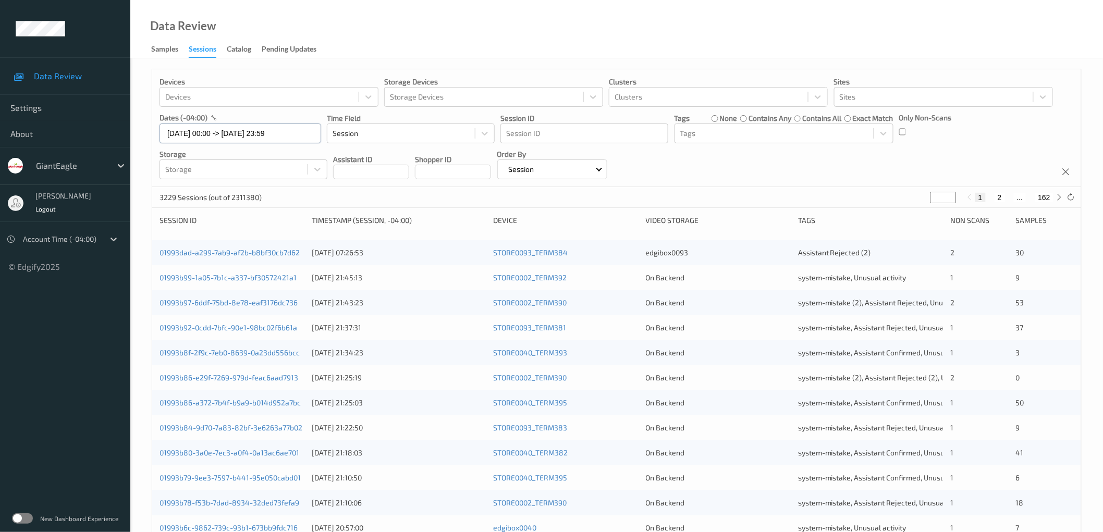
click at [247, 131] on input "[DATE] 00:00 -> [DATE] 23:59" at bounding box center [241, 134] width 162 height 20
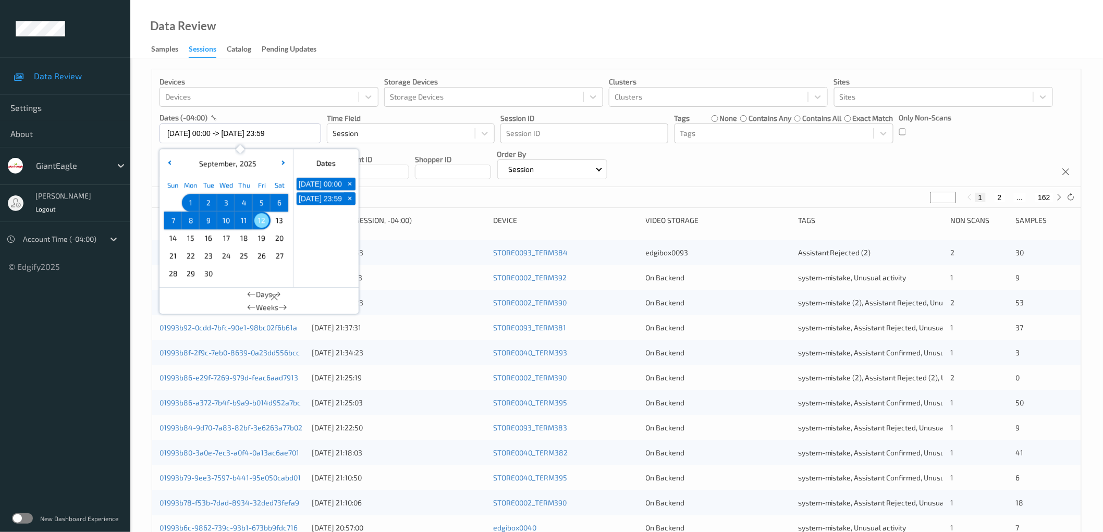
click at [793, 159] on div "Devices Devices Storage Devices Storage Devices Clusters Clusters Sites Sites d…" at bounding box center [616, 128] width 929 height 118
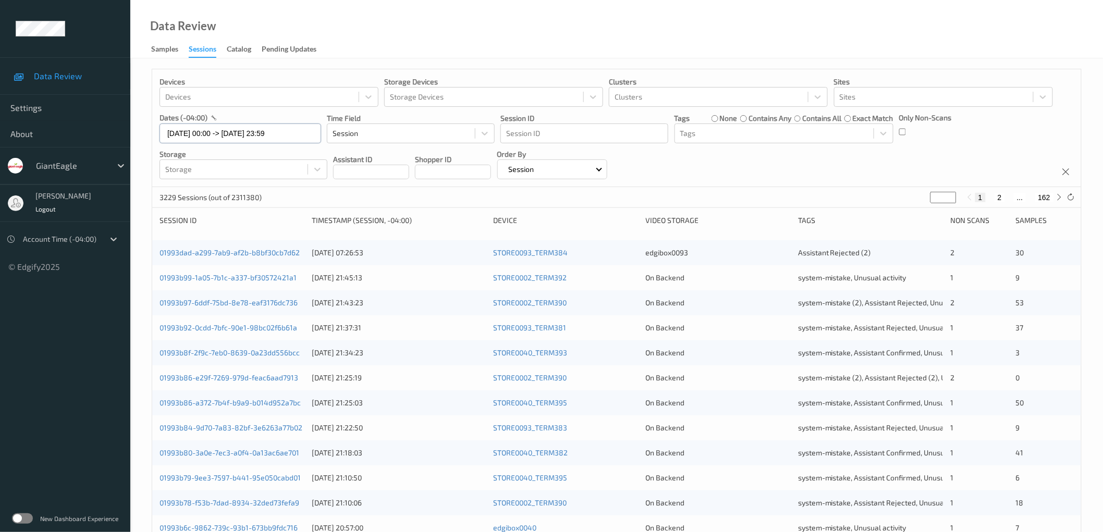
click at [216, 135] on input "[DATE] 00:00 -> [DATE] 23:59" at bounding box center [241, 134] width 162 height 20
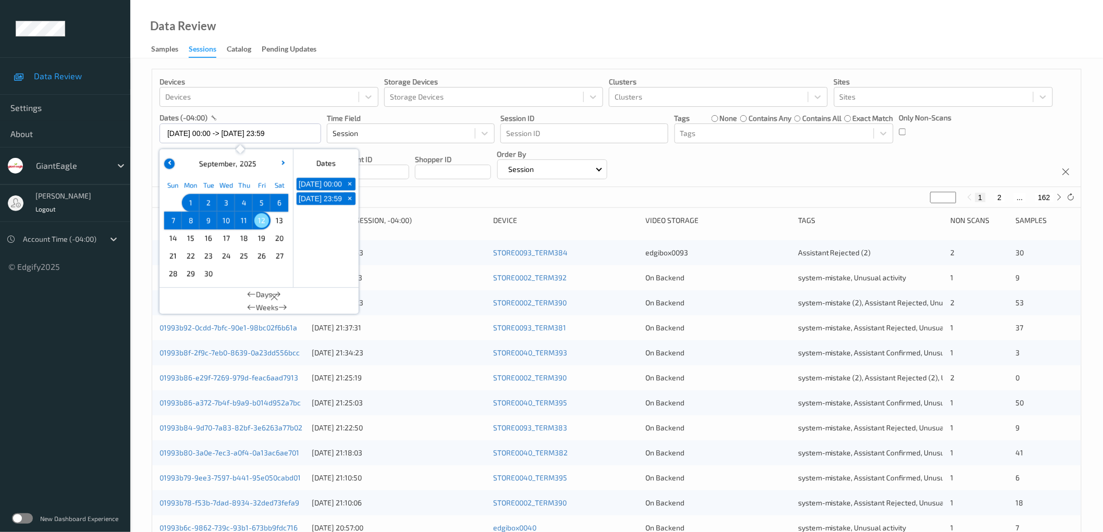
click at [171, 163] on icon "button" at bounding box center [170, 163] width 4 height 4
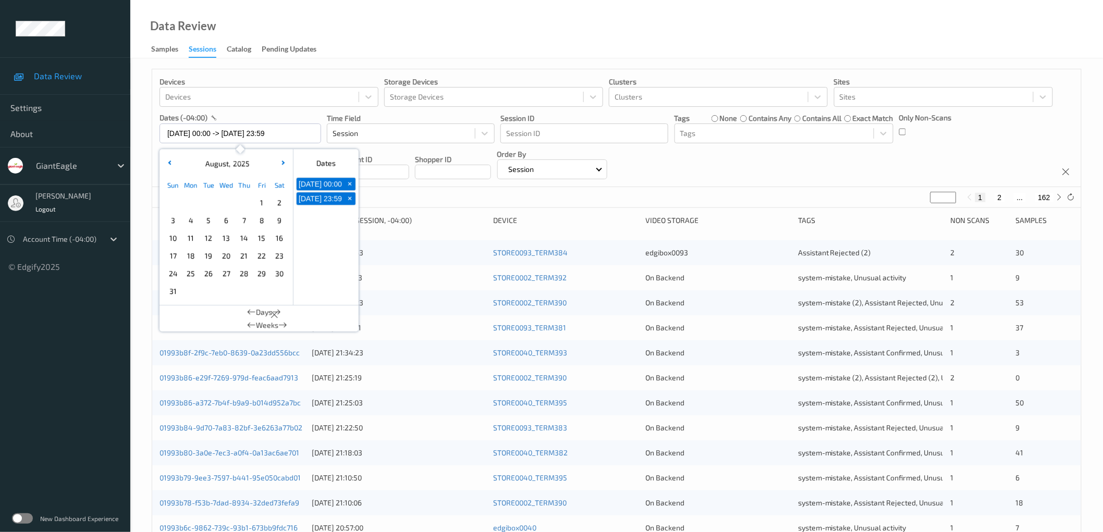
click at [191, 258] on span "18" at bounding box center [191, 256] width 15 height 15
click at [285, 163] on button "button" at bounding box center [283, 164] width 10 height 10
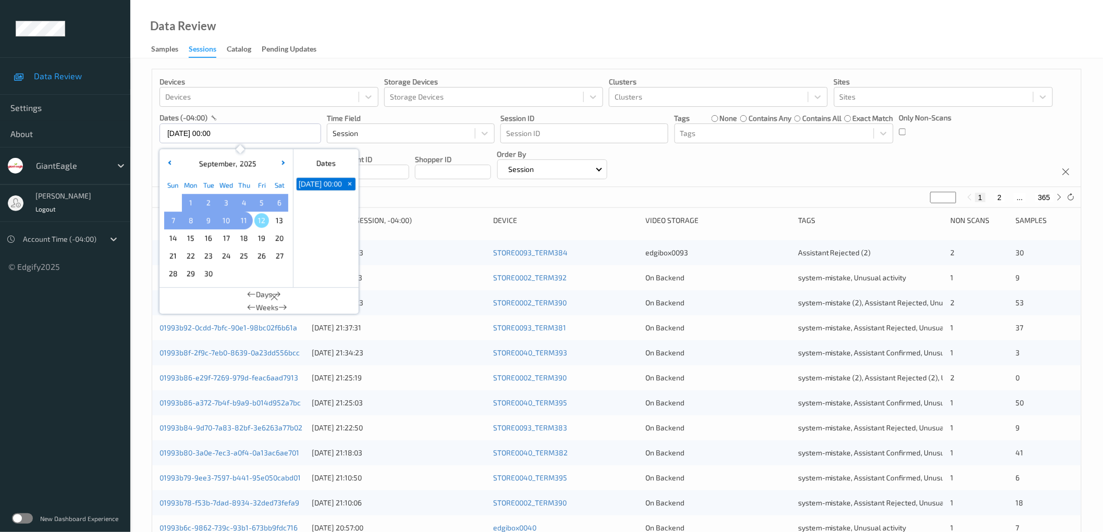
click at [242, 221] on span "11" at bounding box center [244, 220] width 15 height 15
type input "[DATE] 00:00 -> [DATE] 23:59"
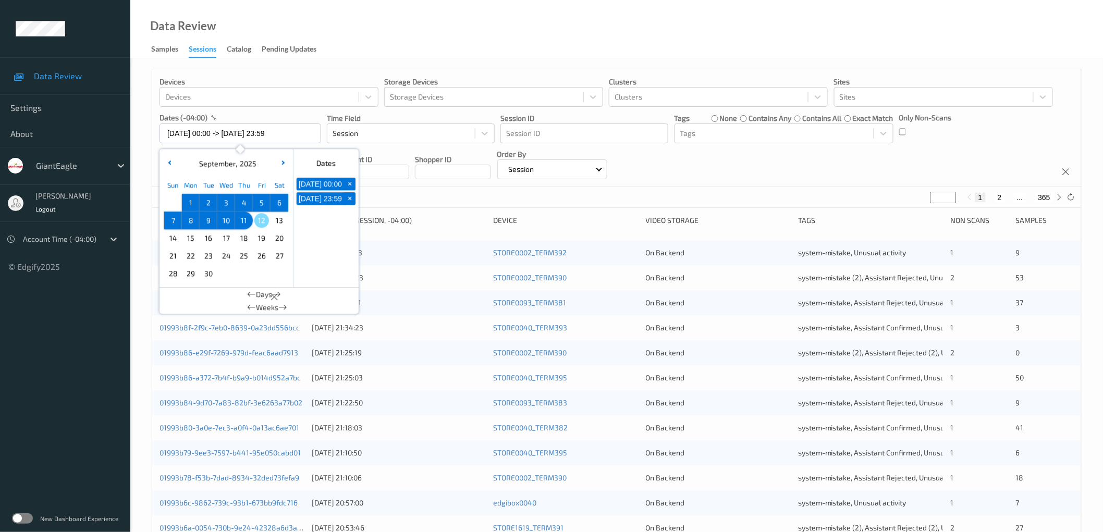
click at [742, 162] on div "Devices Devices Storage Devices Storage Devices Clusters Clusters Sites Sites d…" at bounding box center [616, 128] width 929 height 118
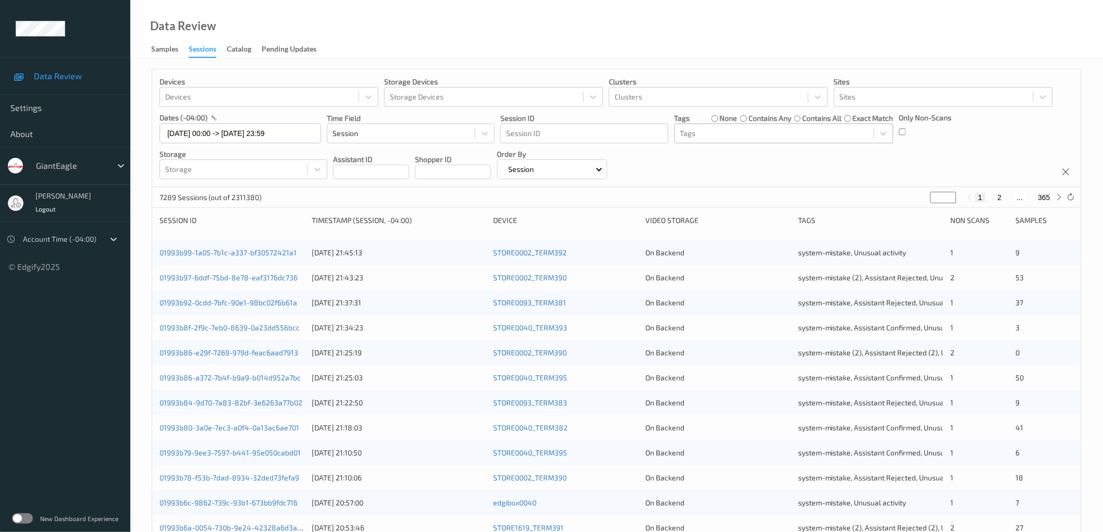
click at [732, 134] on div at bounding box center [774, 133] width 188 height 13
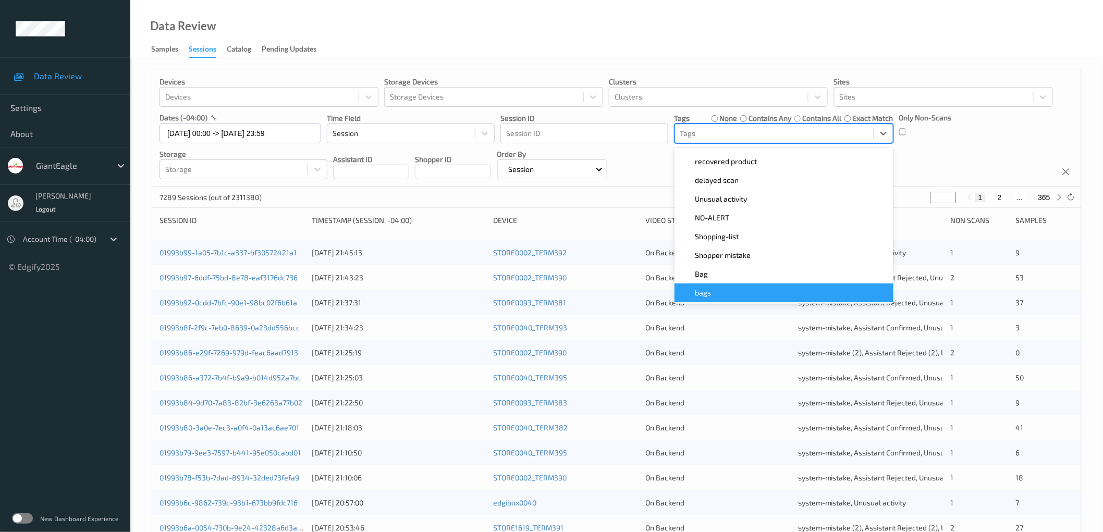
click at [712, 294] on div "bags" at bounding box center [784, 293] width 206 height 10
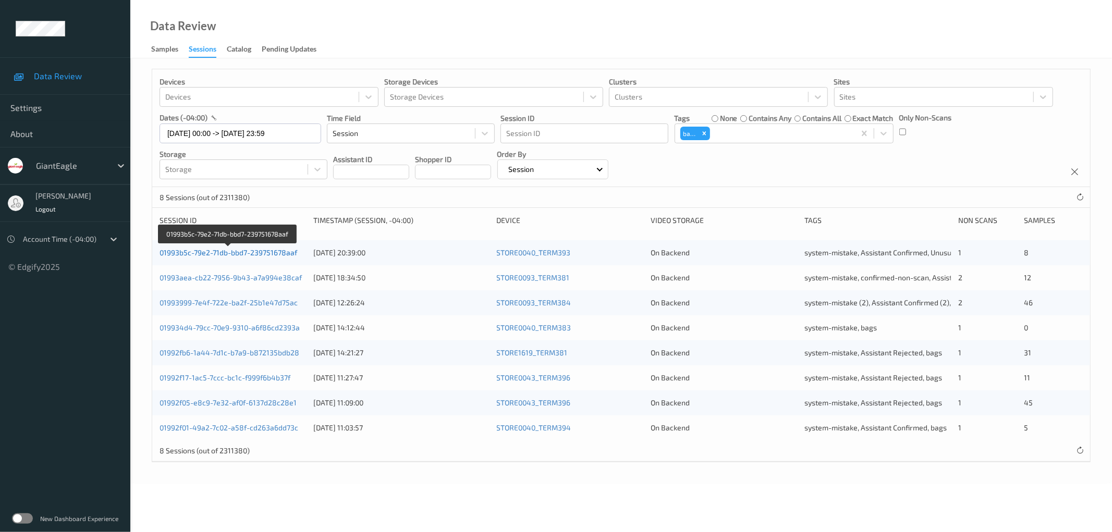
click at [275, 252] on link "01993b5c-79e2-71db-bbd7-239751678aaf" at bounding box center [229, 252] width 138 height 9
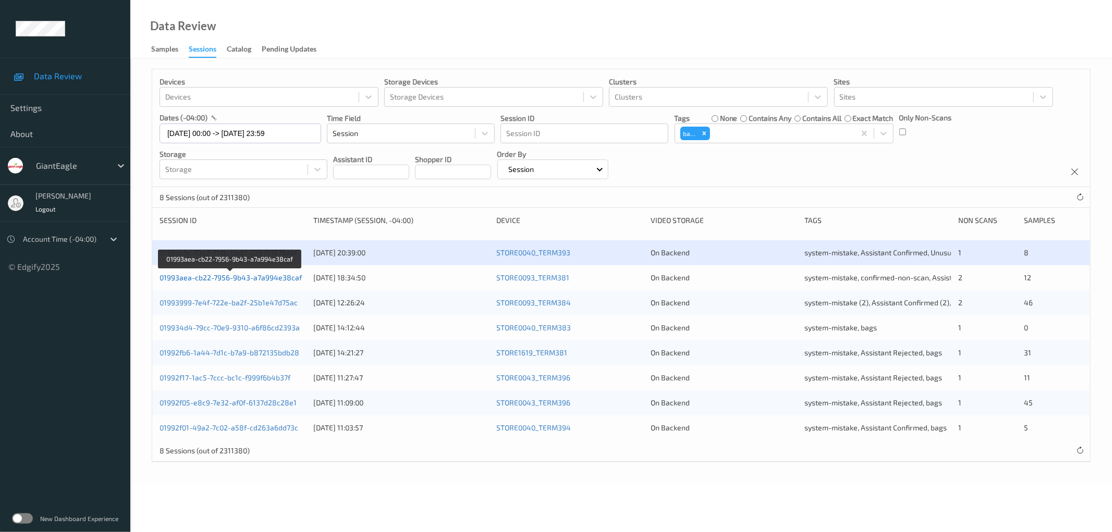
click at [275, 278] on link "01993aea-cb22-7956-9b43-a7a994e38caf" at bounding box center [231, 277] width 142 height 9
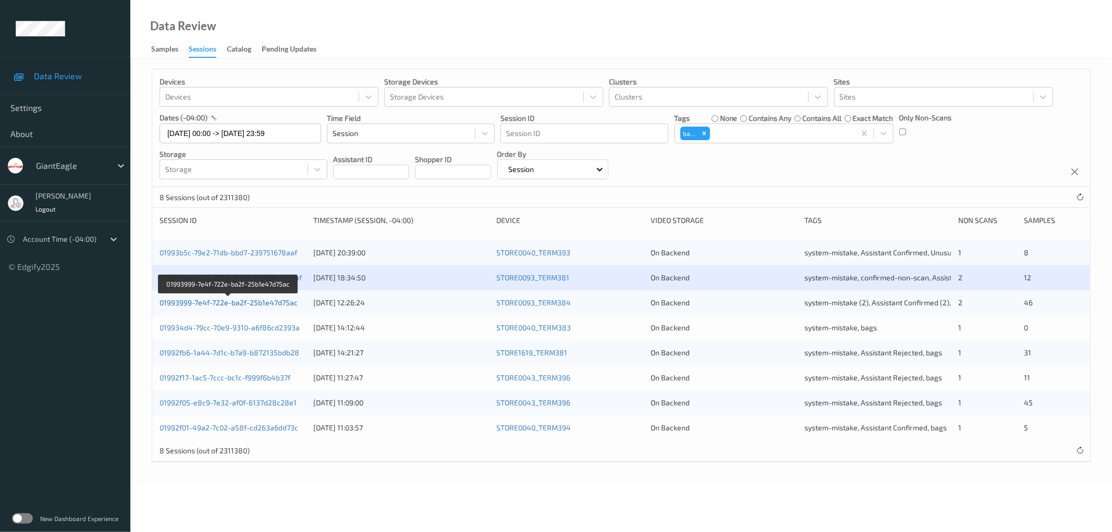
click at [270, 303] on link "01993999-7e4f-722e-ba2f-25b1e47d75ac" at bounding box center [229, 302] width 138 height 9
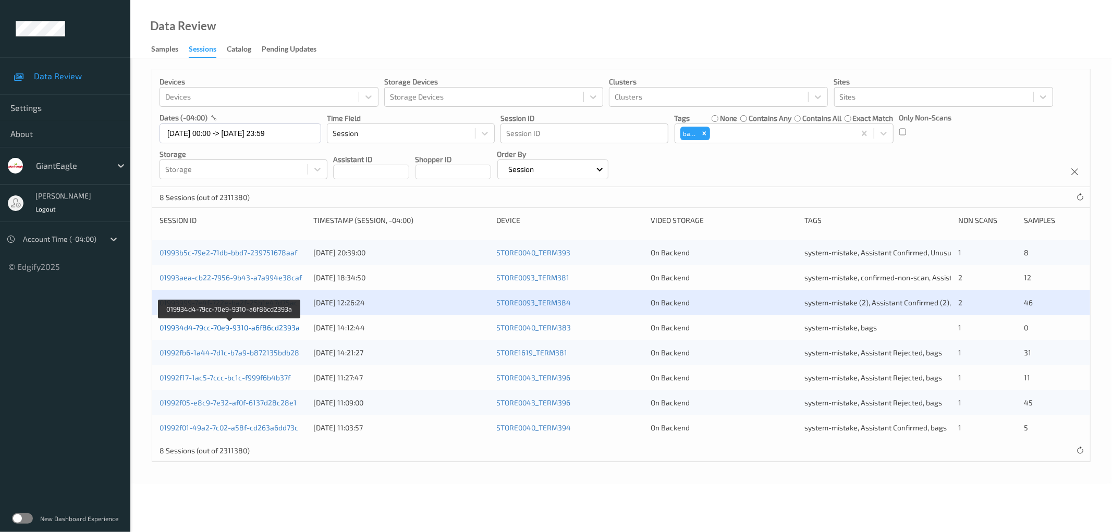
click at [268, 327] on link "019934d4-79cc-70e9-9310-a6f86cd2393a" at bounding box center [230, 327] width 140 height 9
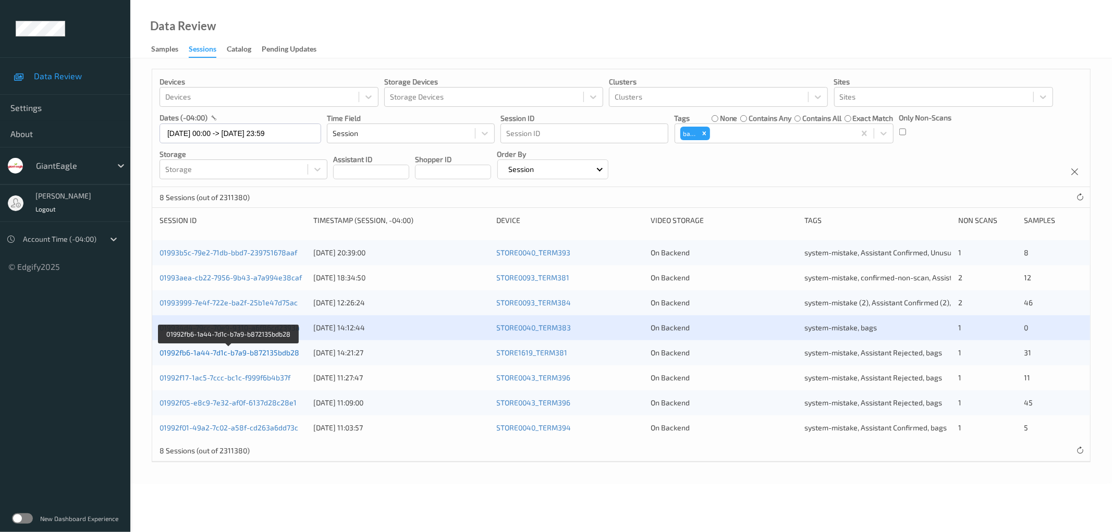
click at [266, 354] on link "01992fb6-1a44-7d1c-b7a9-b872135bdb28" at bounding box center [230, 352] width 140 height 9
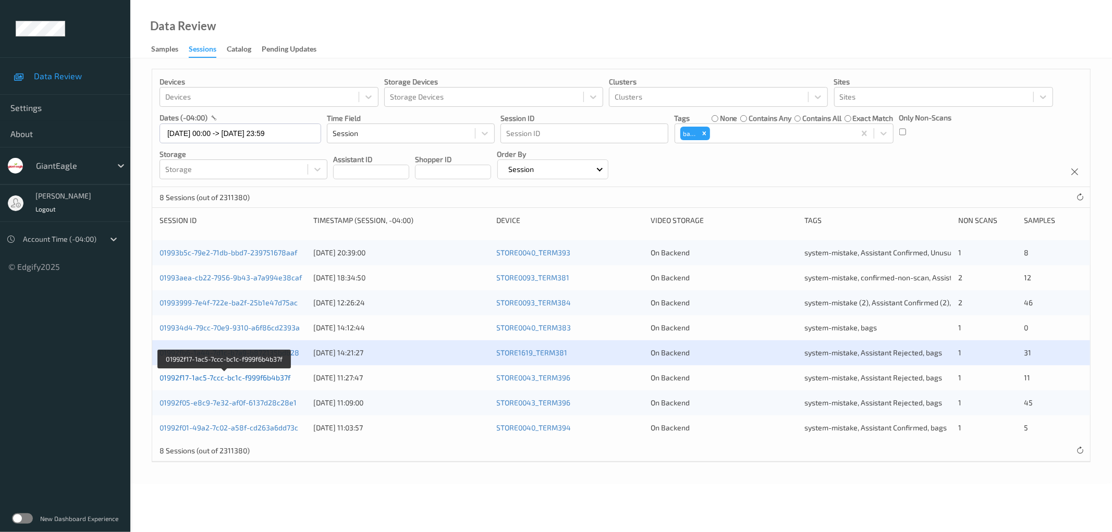
click at [266, 376] on link "01992f17-1ac5-7ccc-bc1c-f999f6b4b37f" at bounding box center [225, 377] width 131 height 9
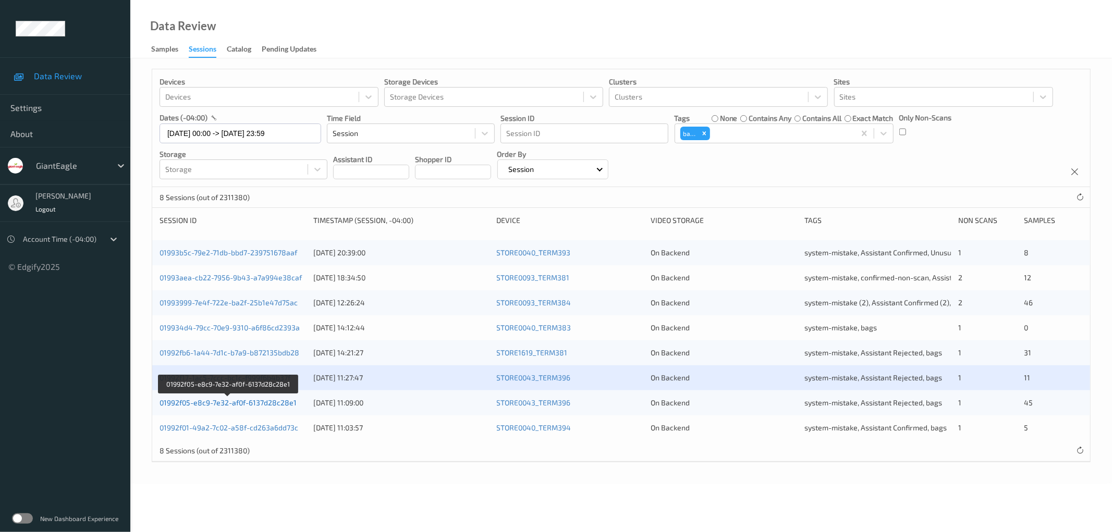
click at [266, 405] on link "01992f05-e8c9-7e32-af0f-6137d28c28e1" at bounding box center [228, 402] width 137 height 9
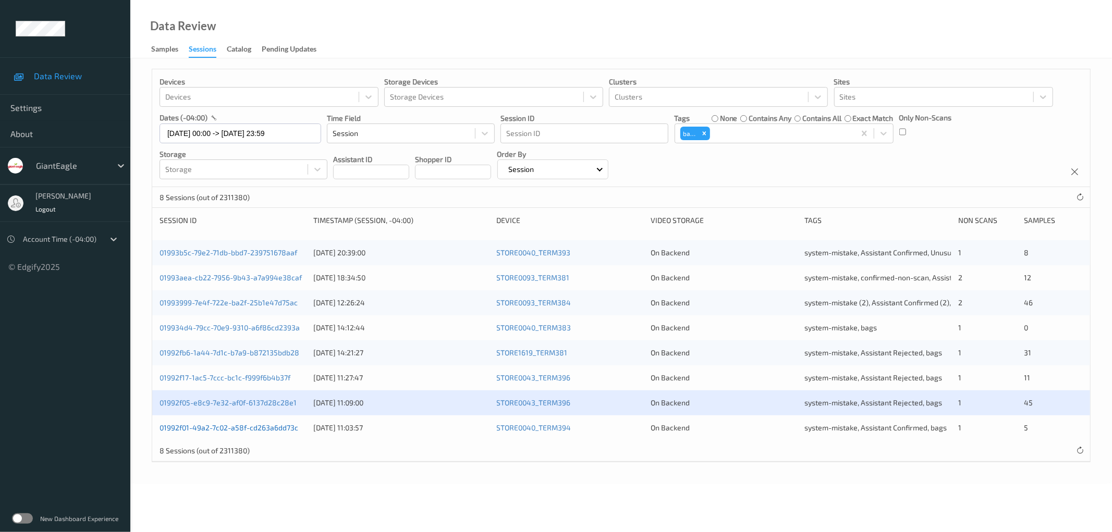
click at [266, 429] on link "01992f01-49a2-7c02-a58f-cd263a6dd73c" at bounding box center [229, 427] width 139 height 9
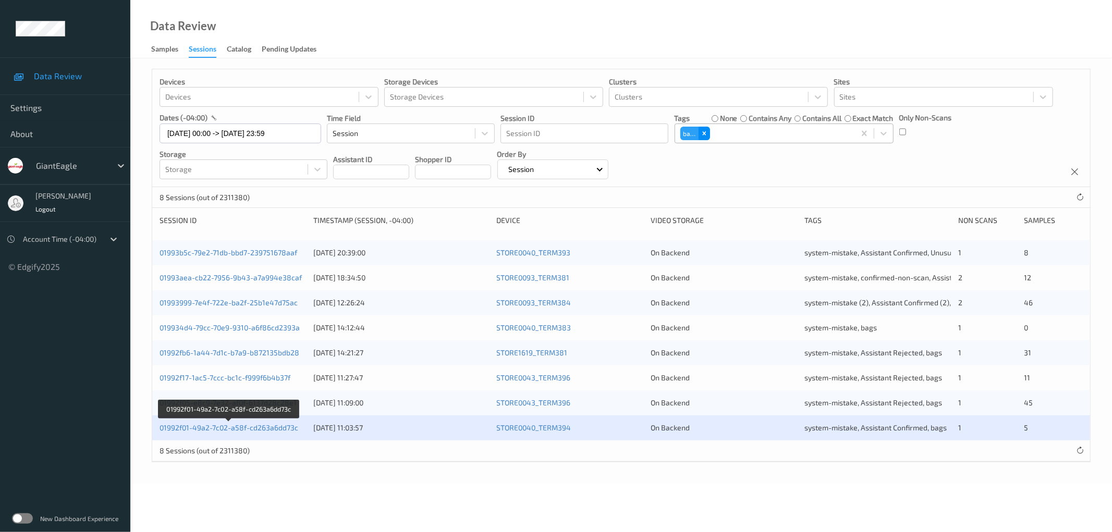
click at [701, 133] on icon "Remove bags" at bounding box center [704, 133] width 7 height 7
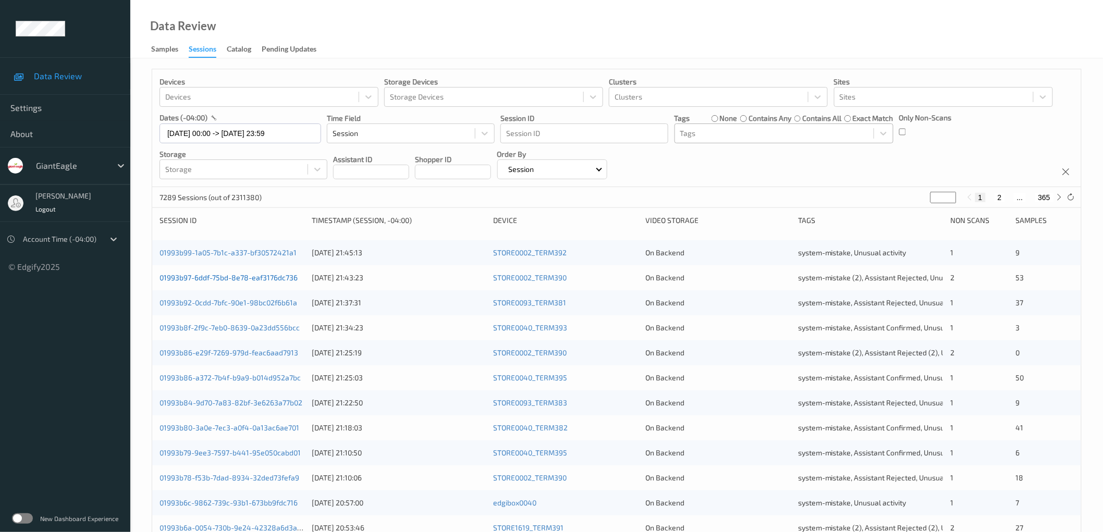
click at [272, 278] on link "01993b97-6ddf-75bd-8e78-eaf3176dc736" at bounding box center [229, 277] width 138 height 9
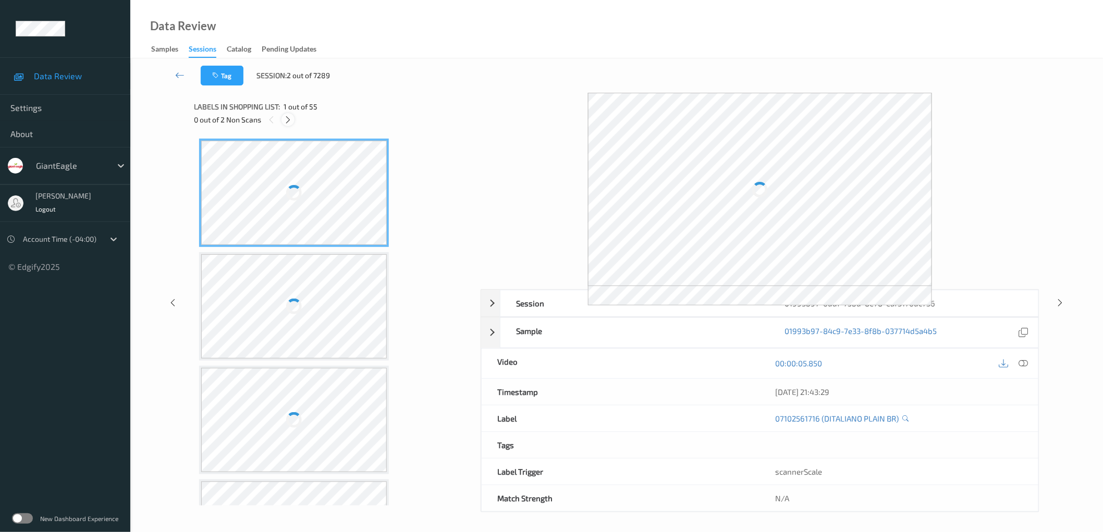
click at [287, 118] on icon at bounding box center [288, 119] width 9 height 9
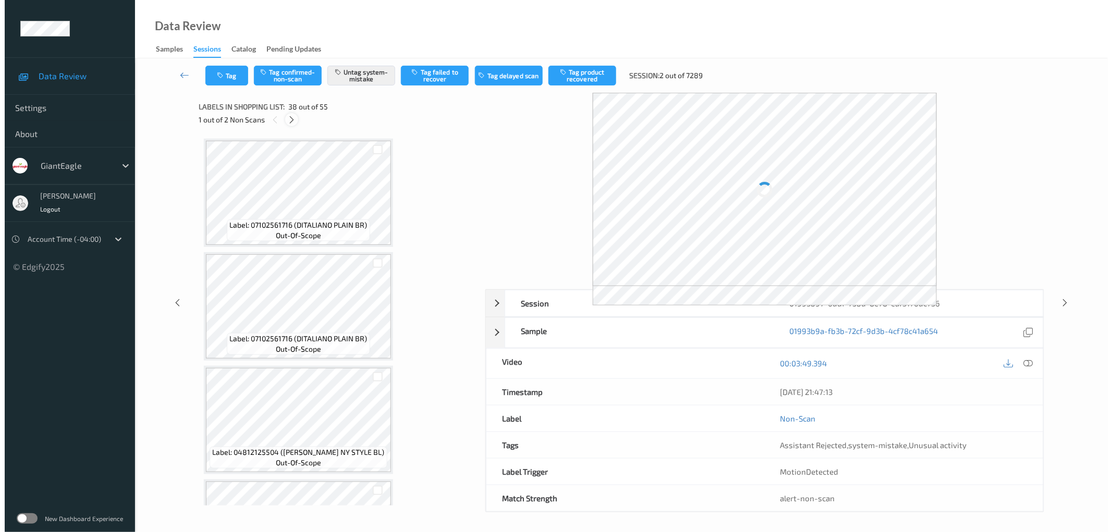
scroll to position [4072, 0]
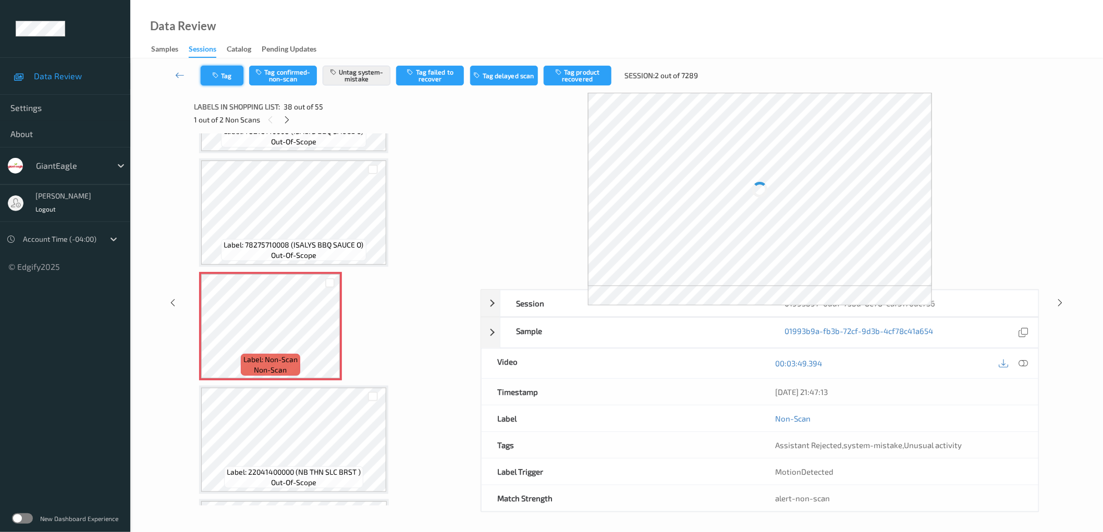
click at [221, 75] on button "Tag" at bounding box center [222, 76] width 43 height 20
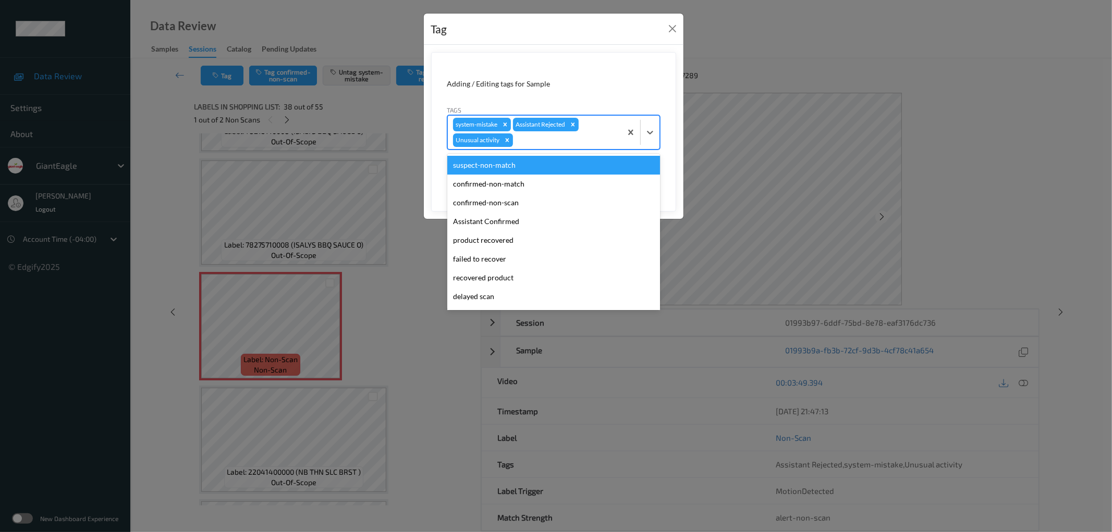
click at [546, 138] on div at bounding box center [565, 140] width 101 height 13
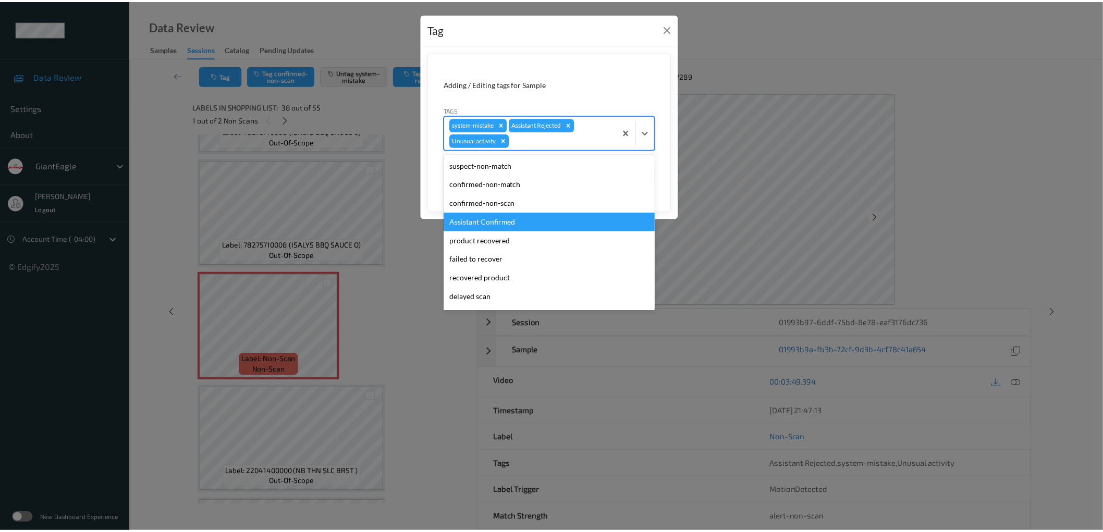
scroll to position [91, 0]
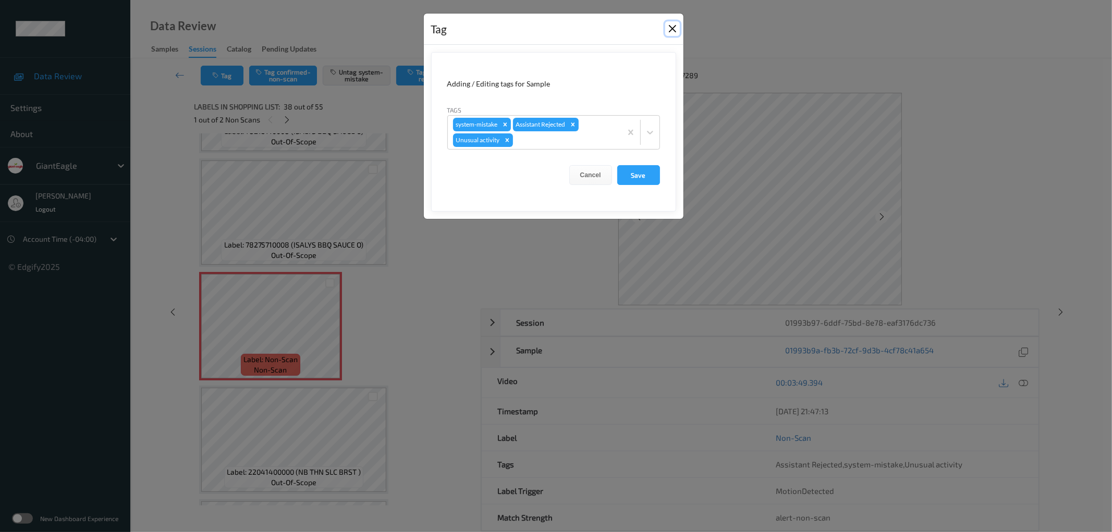
click at [673, 24] on button "Close" at bounding box center [672, 28] width 15 height 15
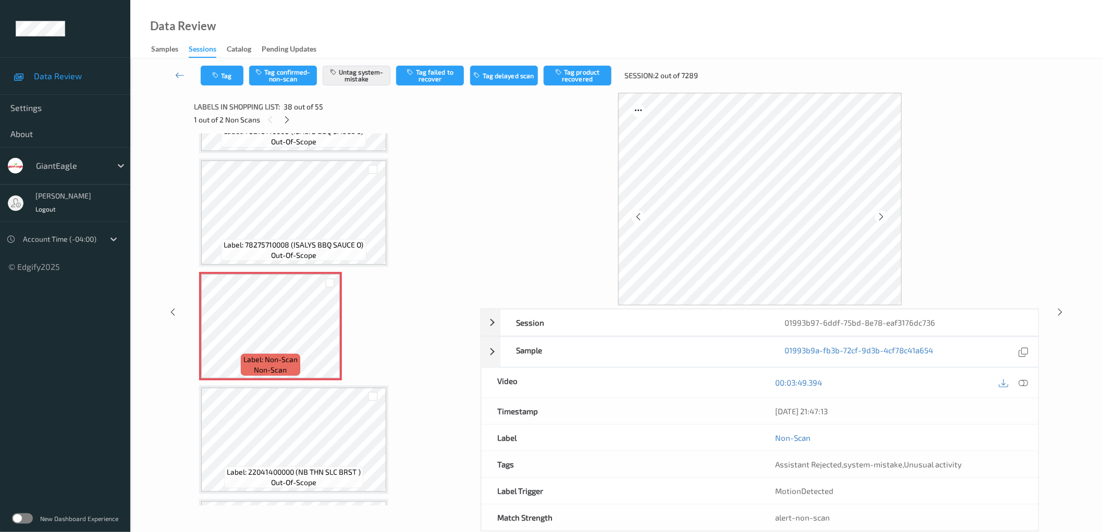
click at [751, 21] on div "Data Review Samples Sessions Catalog Pending Updates" at bounding box center [616, 29] width 973 height 58
click at [183, 74] on icon at bounding box center [179, 75] width 9 height 10
